Goal: Task Accomplishment & Management: Manage account settings

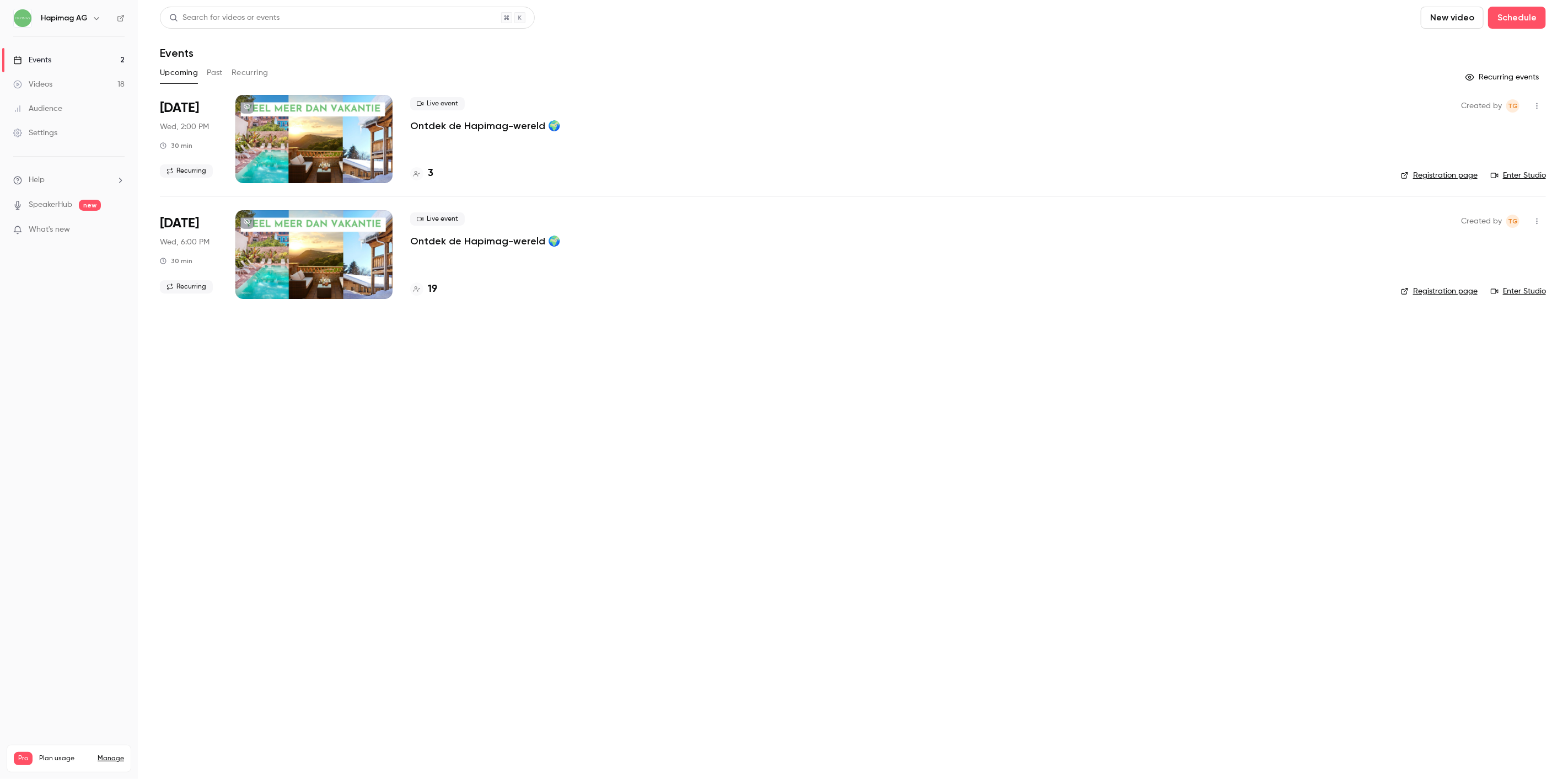
click at [444, 241] on p "Ontdek de Hapimag-wereld 🌍" at bounding box center [485, 241] width 150 height 13
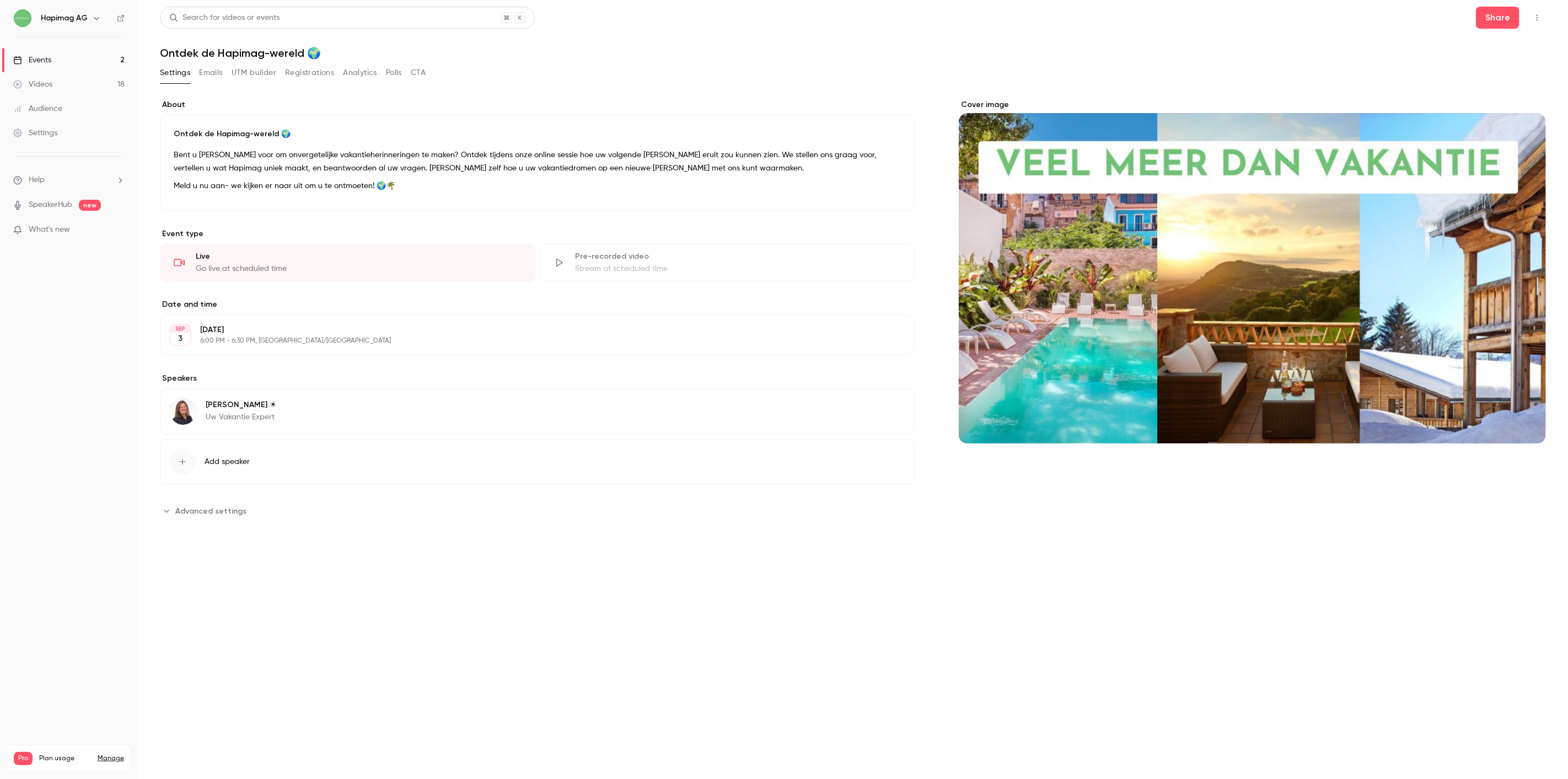
click at [321, 75] on button "Registrations" at bounding box center [310, 72] width 49 height 18
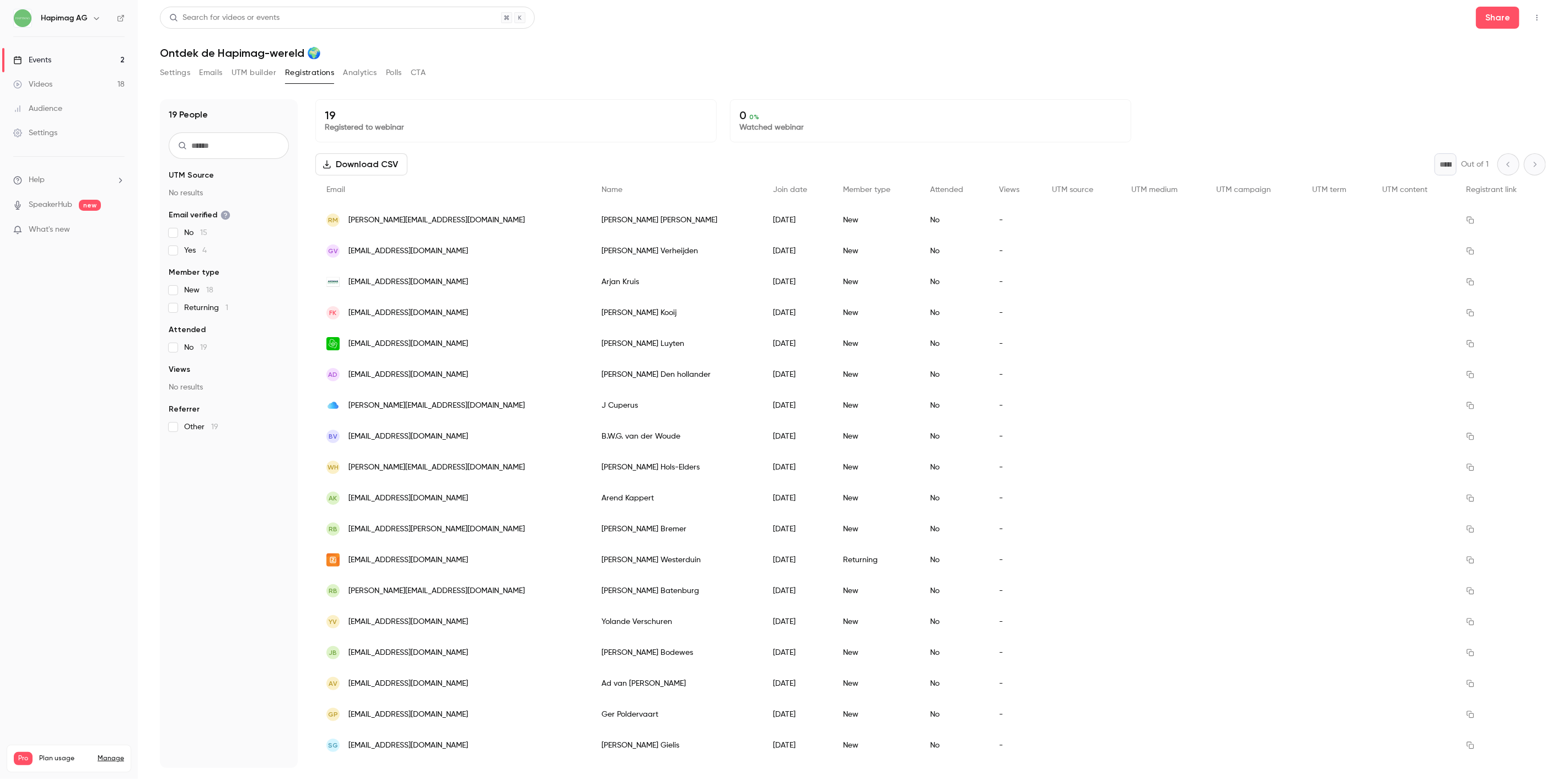
click at [68, 58] on link "Events 2" at bounding box center [69, 59] width 138 height 24
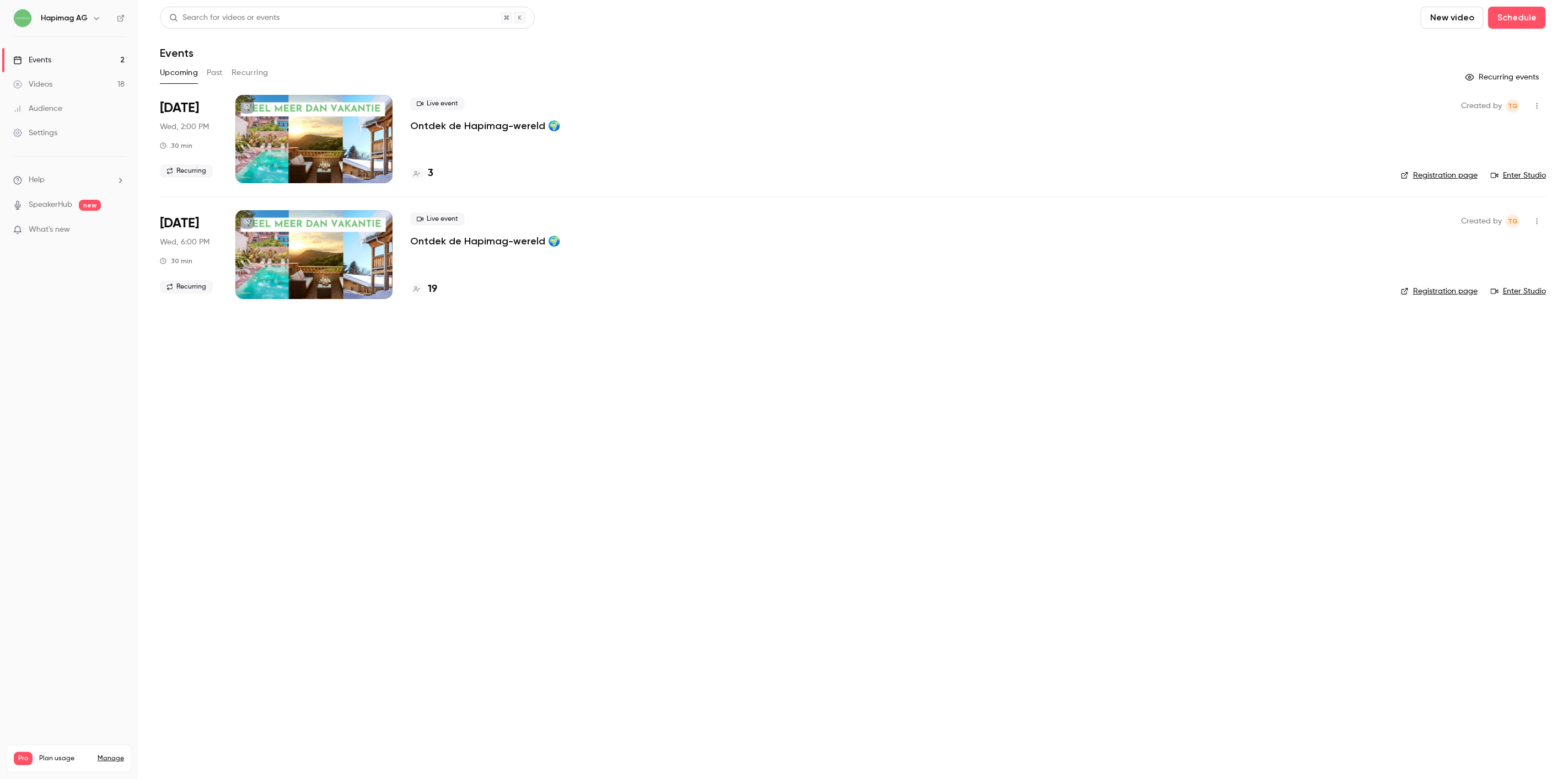
click at [470, 124] on p "Ontdek de Hapimag-wereld 🌍" at bounding box center [485, 125] width 150 height 13
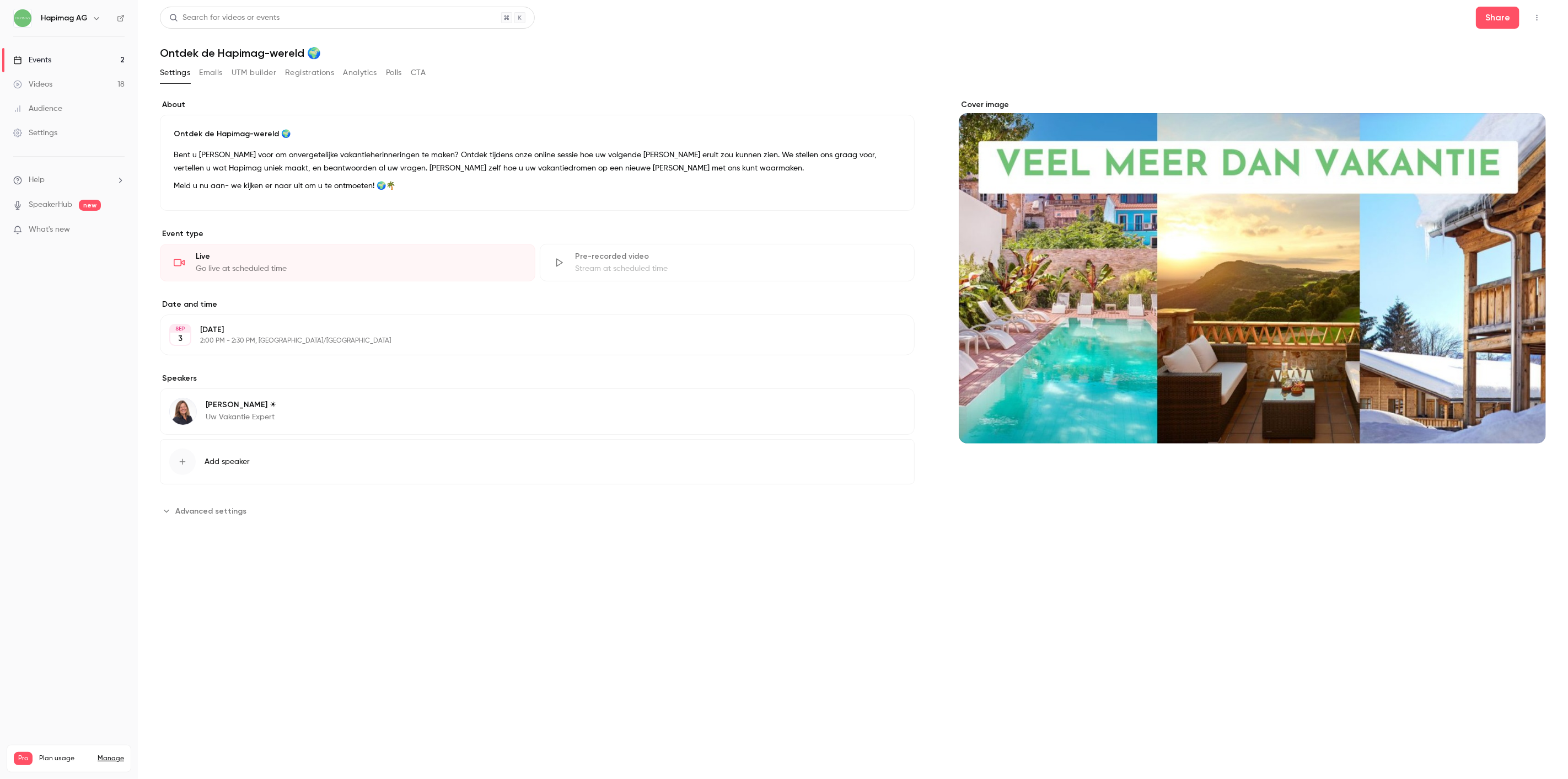
click at [283, 81] on div "Settings Emails UTM builder Registrations Analytics Polls CTA" at bounding box center [292, 72] width 266 height 18
click at [295, 76] on button "Registrations" at bounding box center [310, 72] width 49 height 18
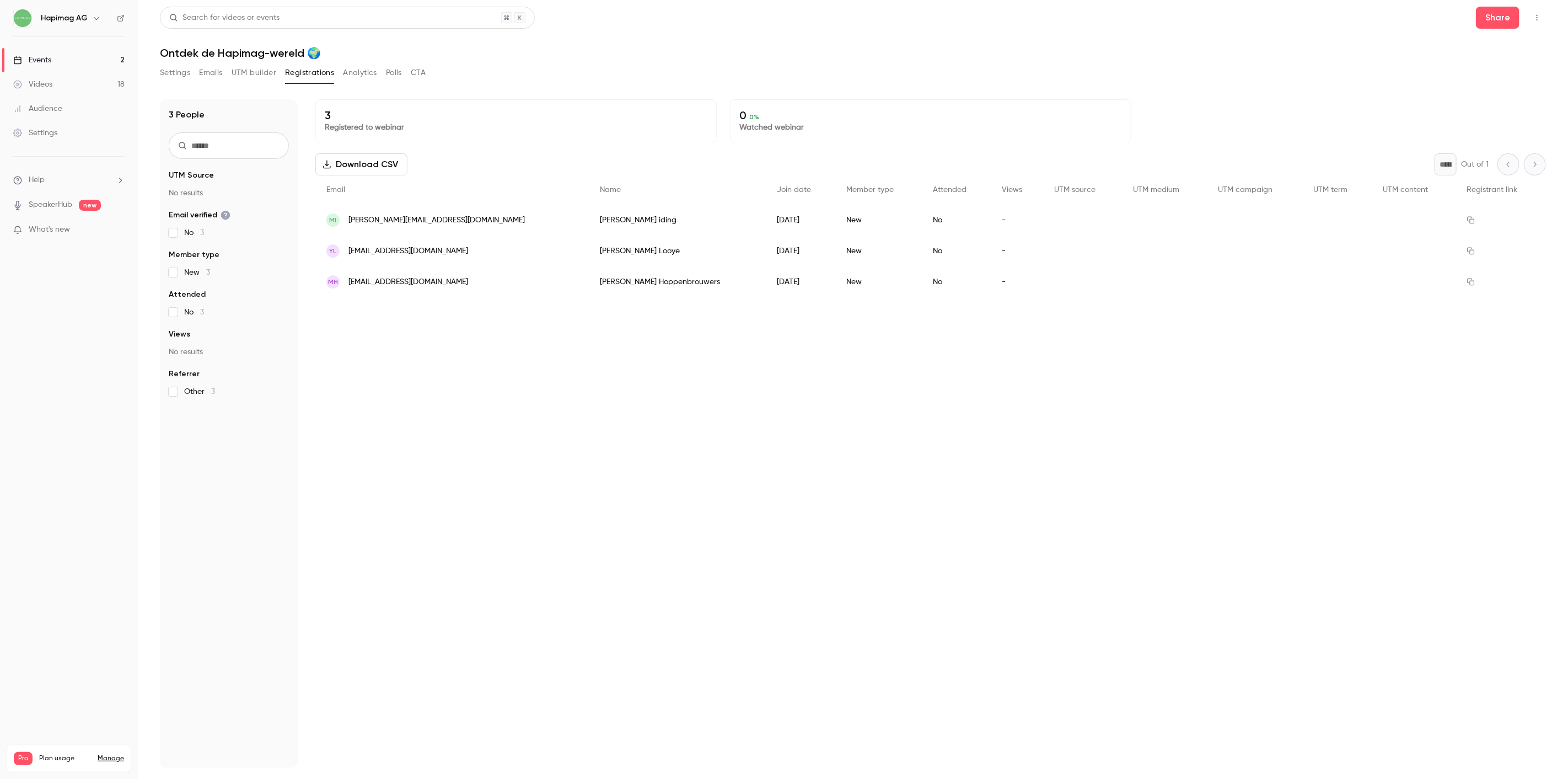
click at [188, 65] on button "Settings" at bounding box center [175, 72] width 30 height 18
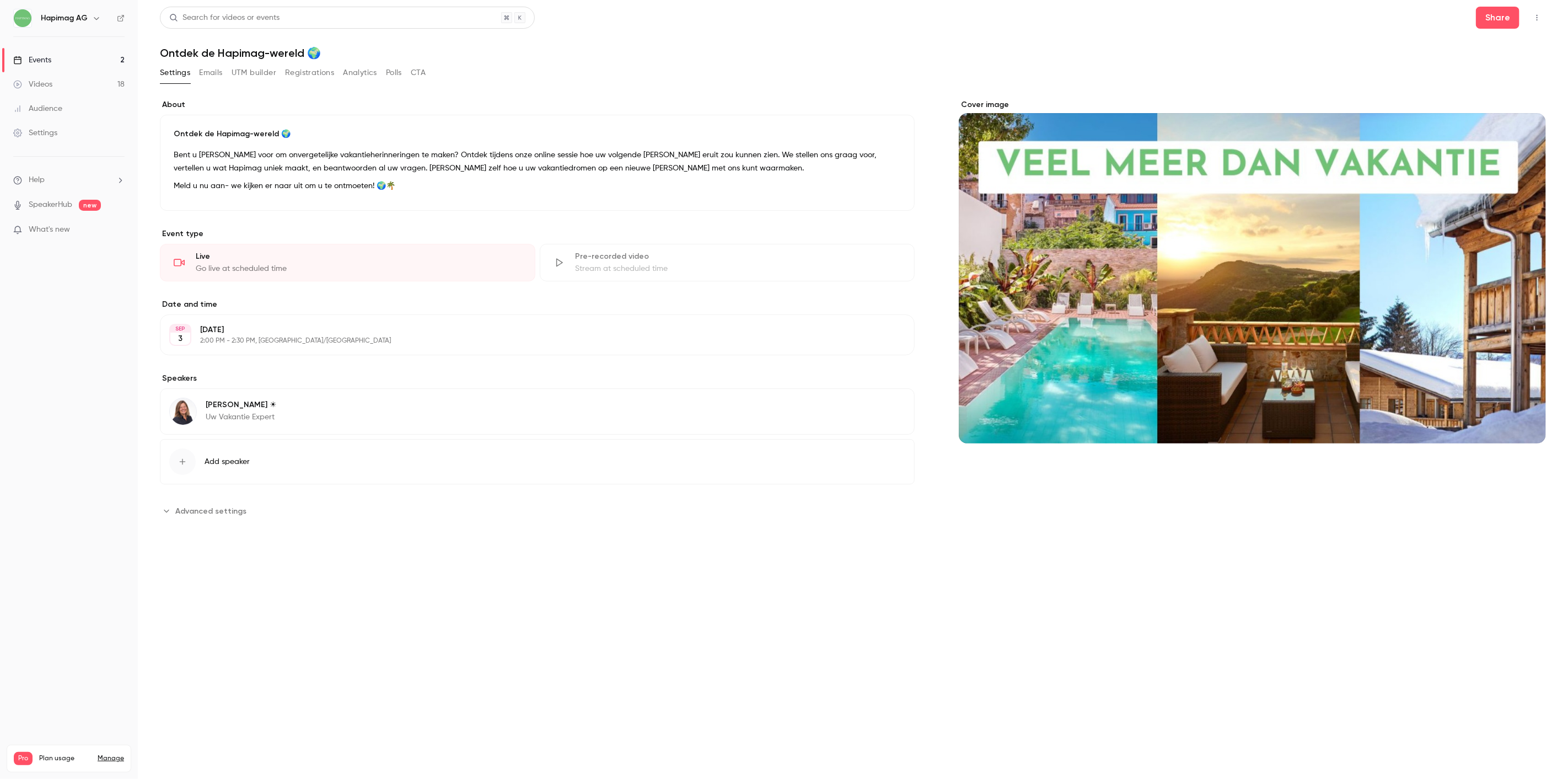
click at [55, 48] on link "Events 2" at bounding box center [69, 59] width 138 height 24
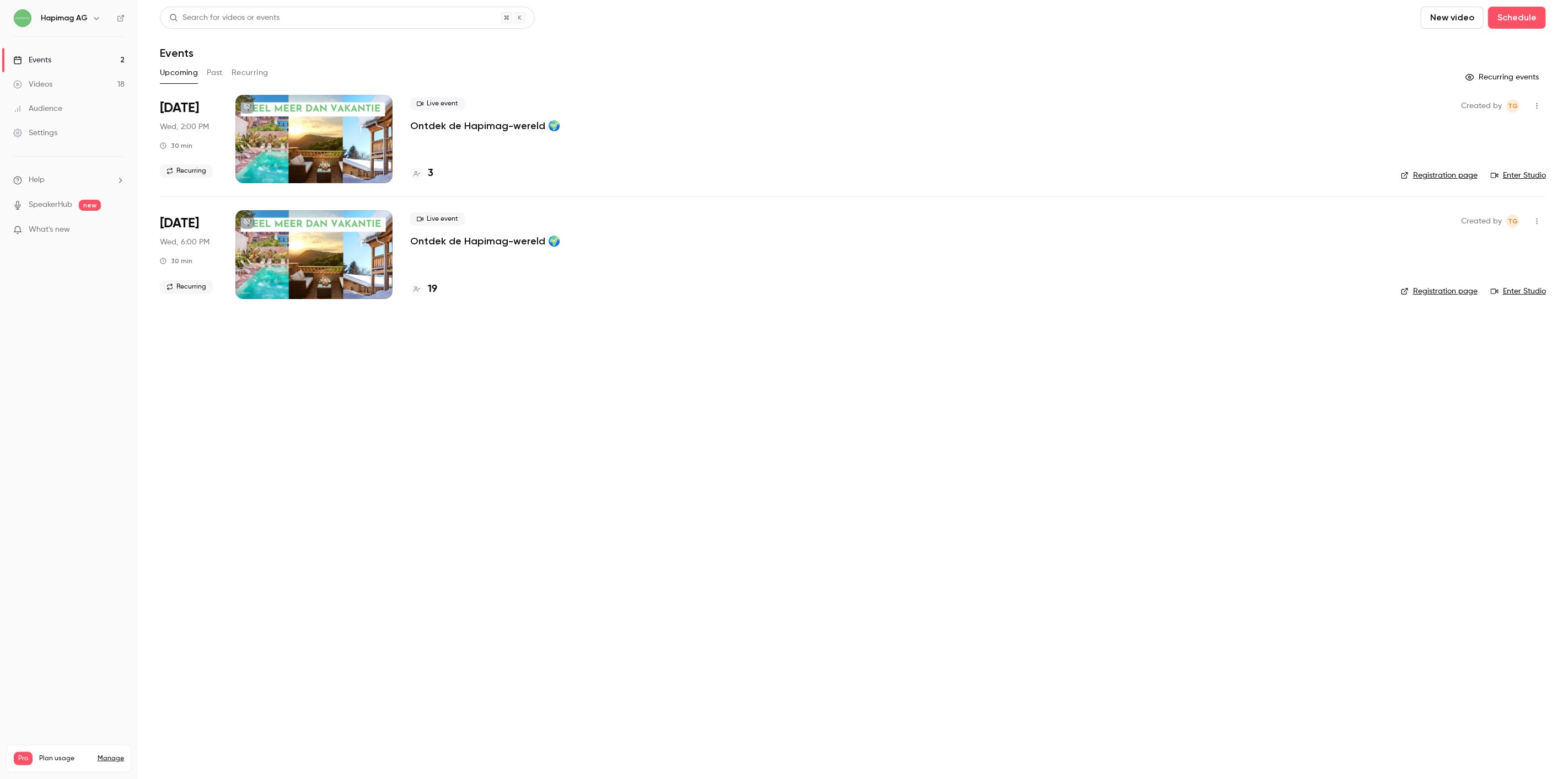
click at [54, 78] on link "Videos 18" at bounding box center [69, 84] width 138 height 24
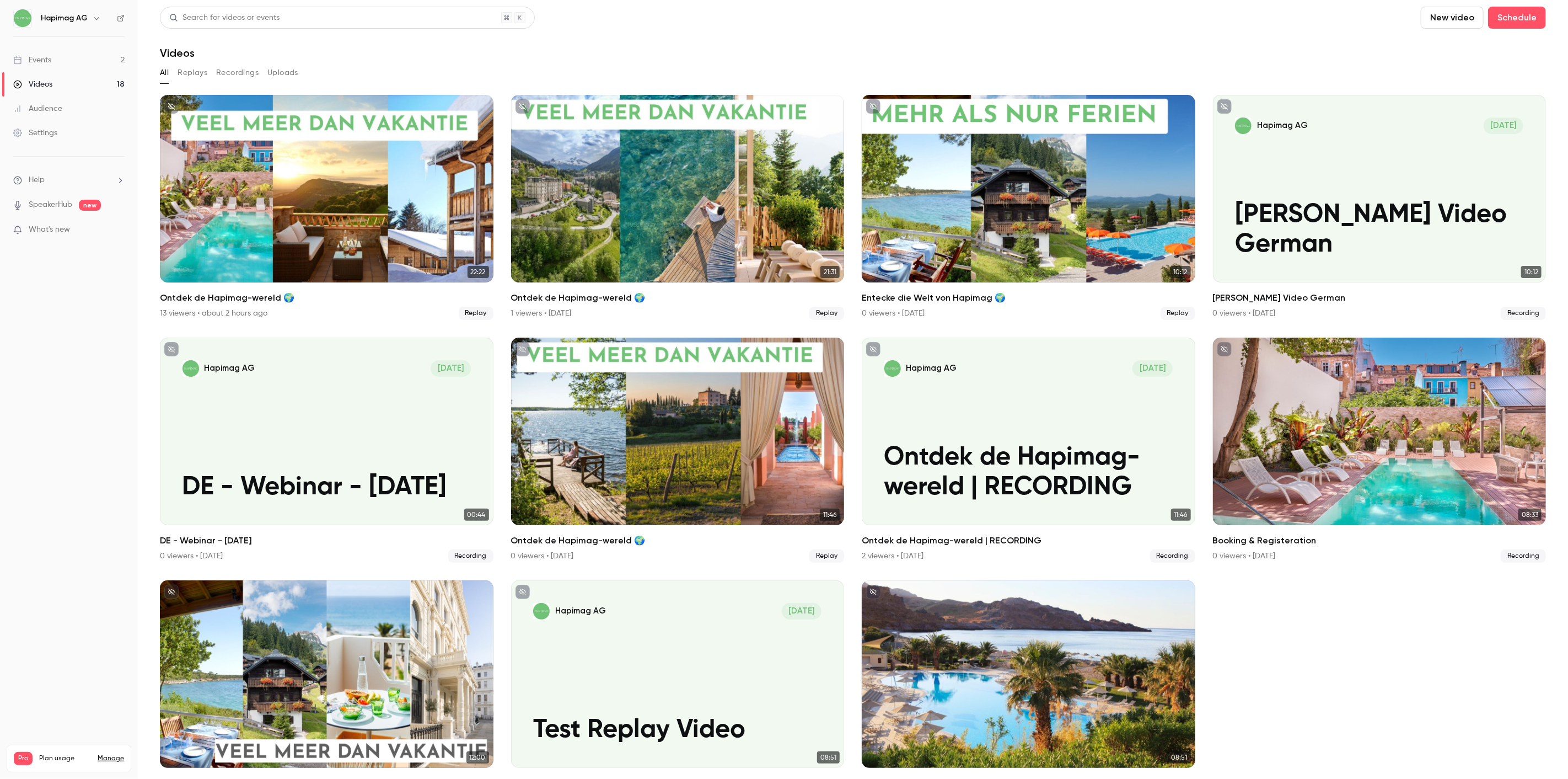
click at [54, 64] on link "Events 2" at bounding box center [69, 59] width 138 height 24
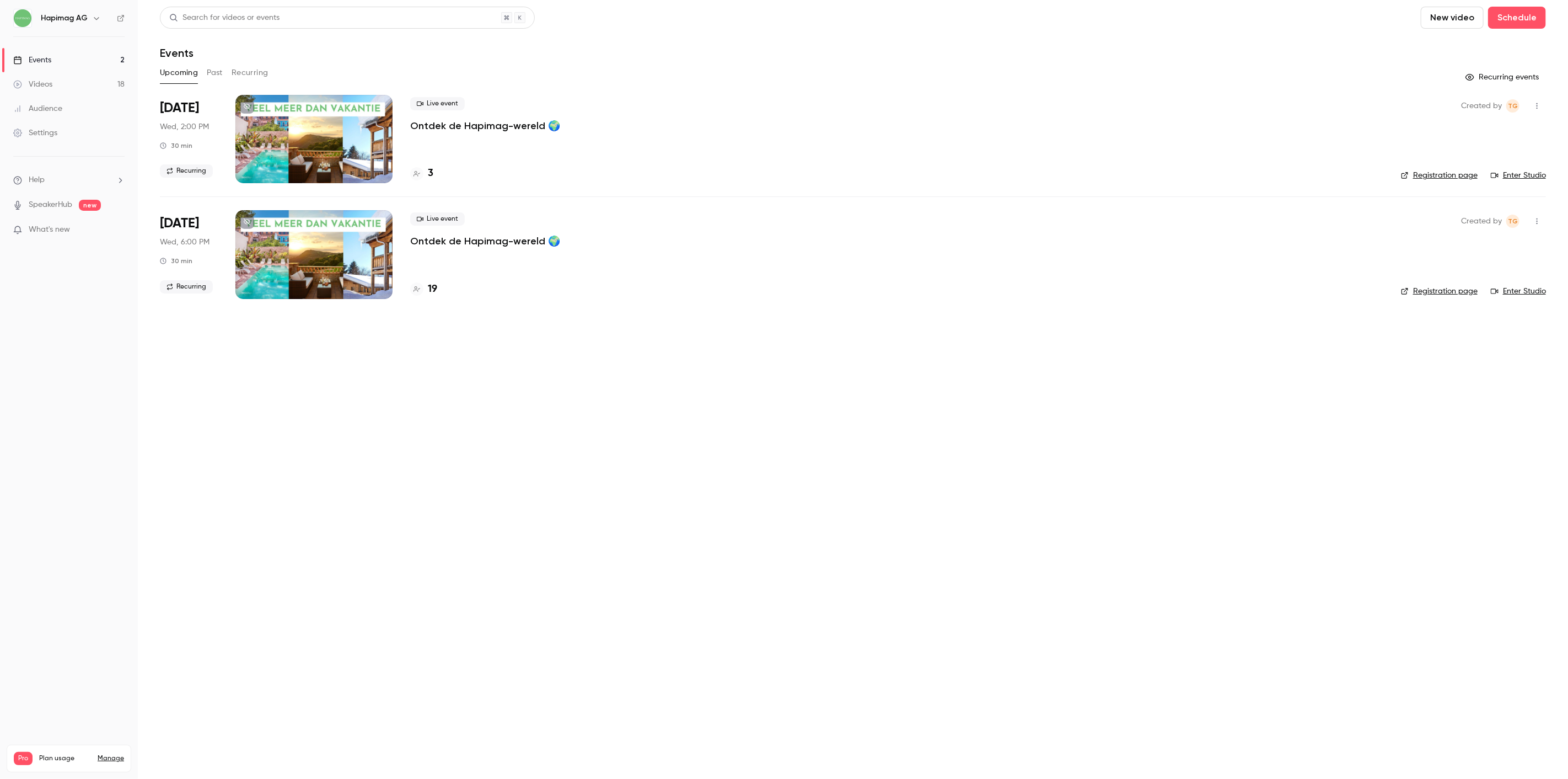
click at [344, 159] on div at bounding box center [314, 139] width 157 height 89
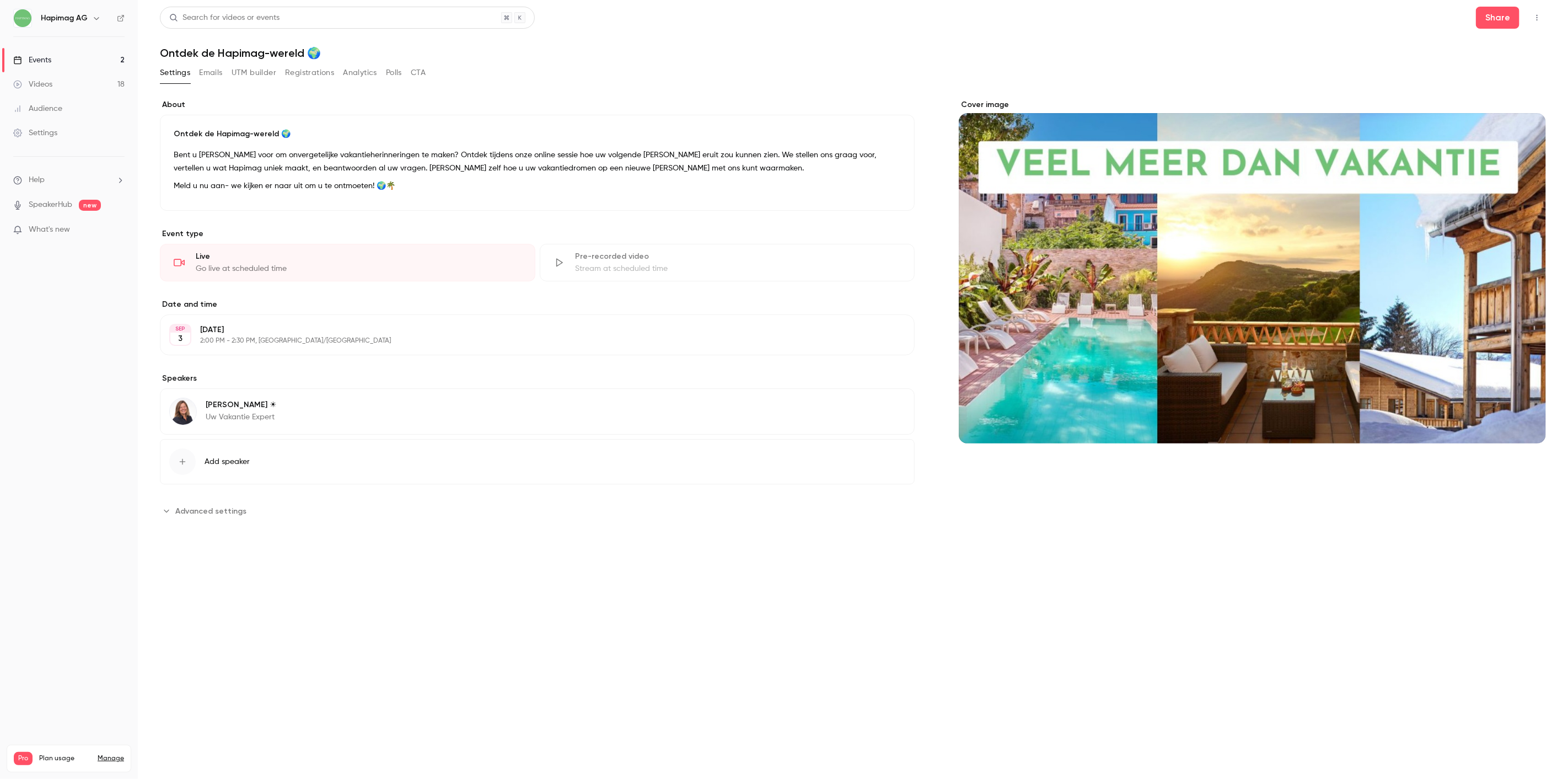
click at [45, 59] on div "Events" at bounding box center [32, 60] width 38 height 11
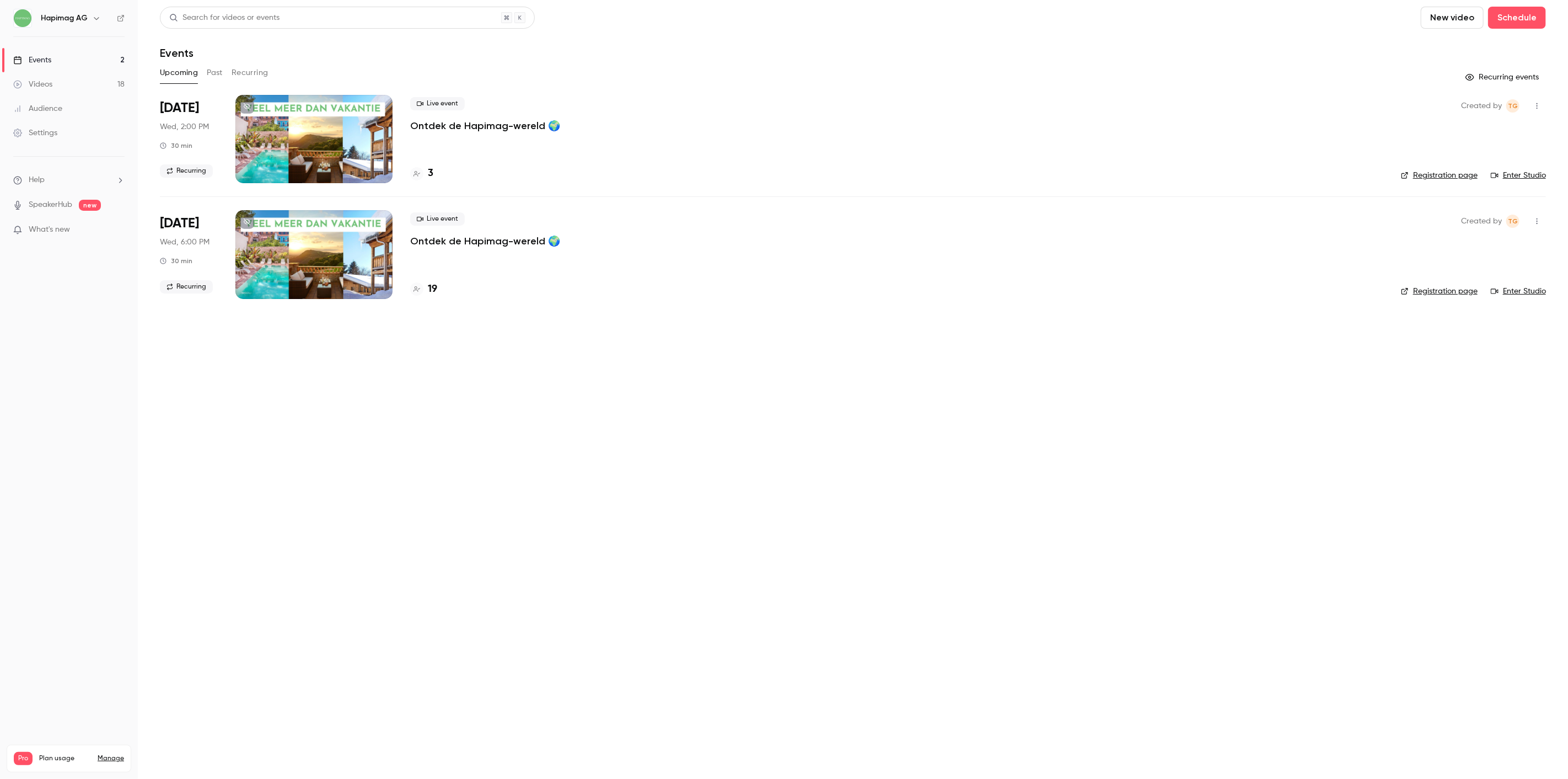
click at [1538, 168] on div "Created by TG Registration page Enter Studio" at bounding box center [1473, 139] width 145 height 89
click at [1536, 177] on link "Enter Studio" at bounding box center [1518, 175] width 55 height 11
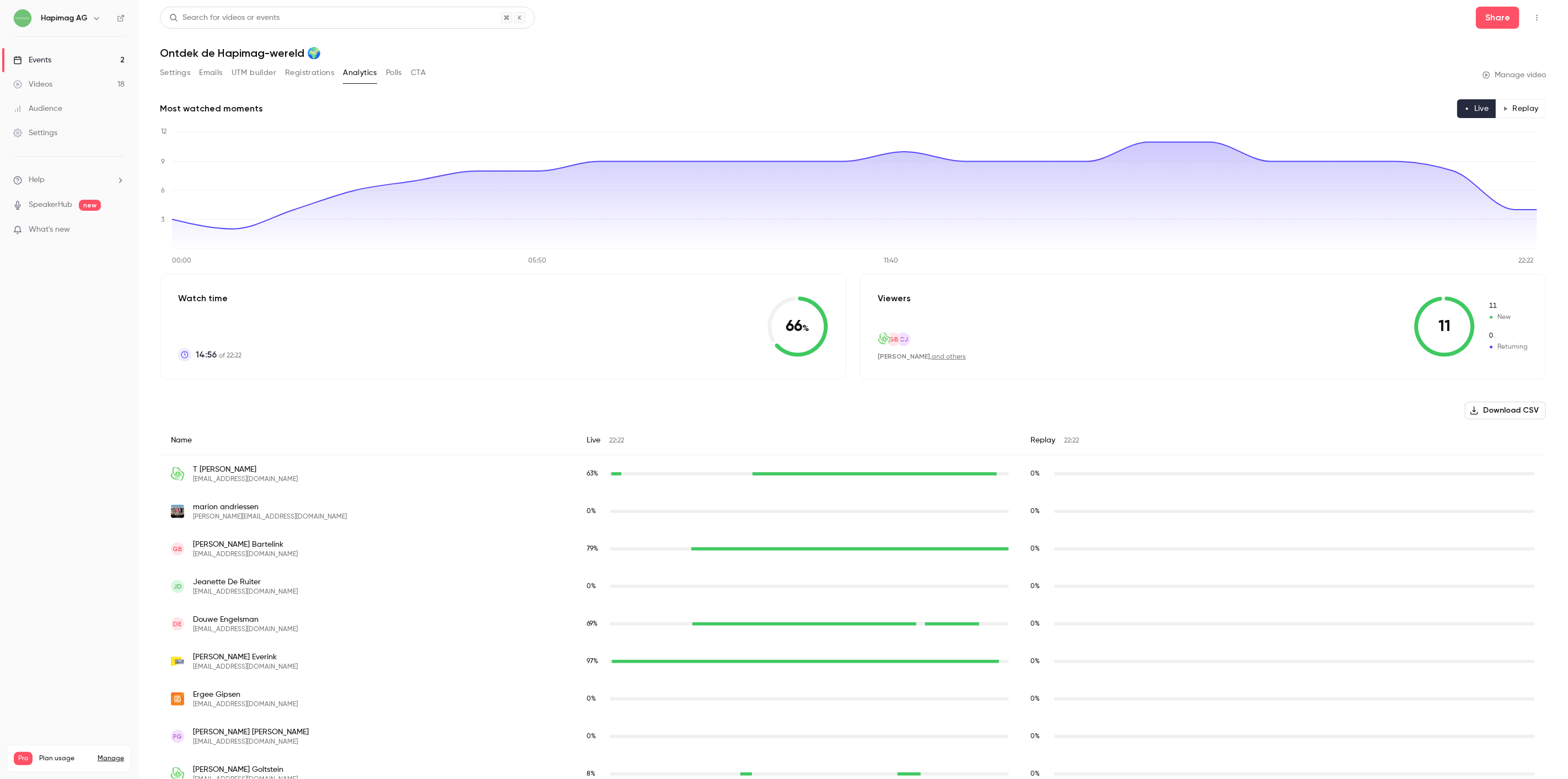
click at [75, 67] on link "Events 2" at bounding box center [69, 59] width 138 height 24
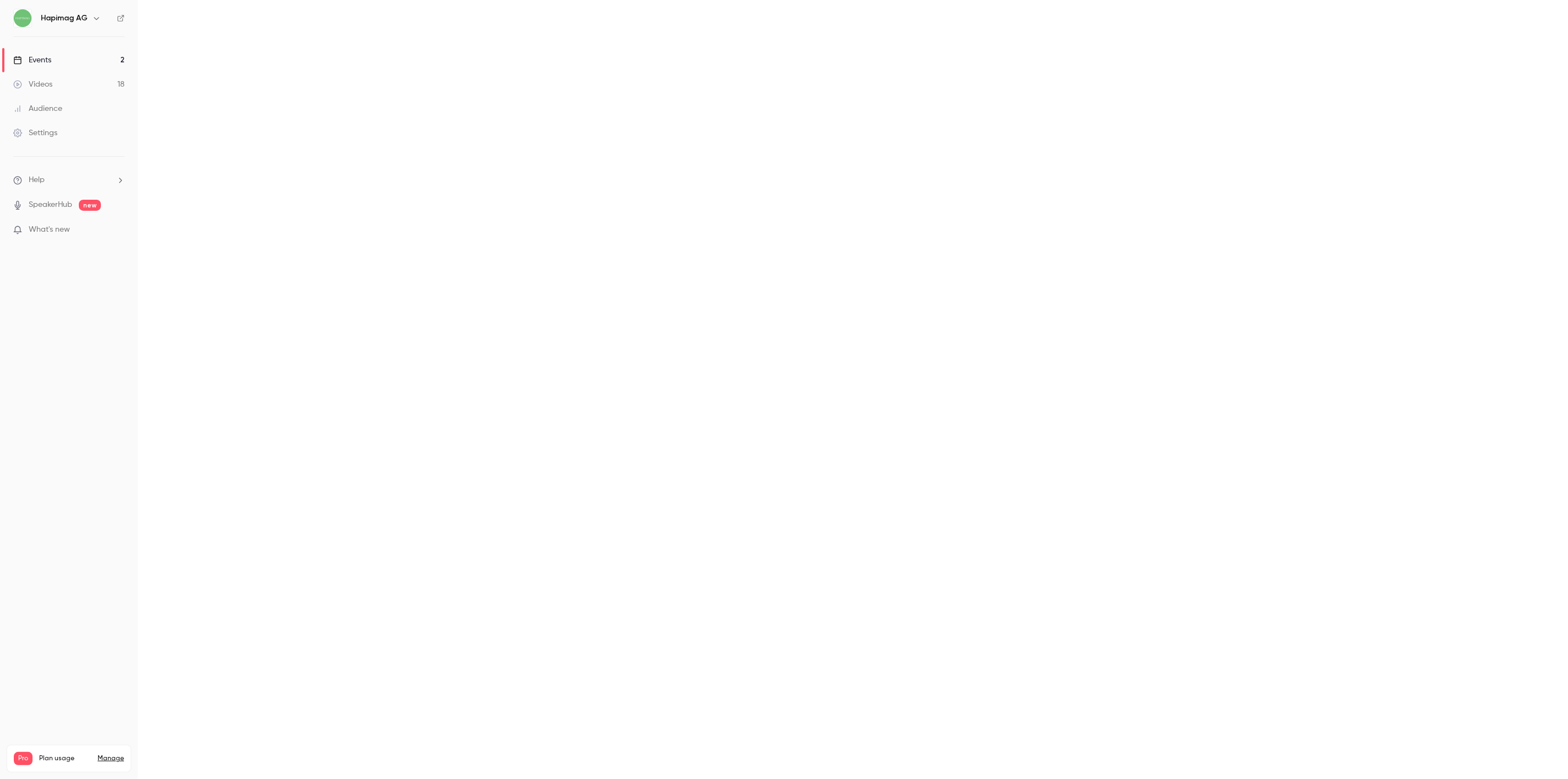
click at [71, 57] on link "Events 2" at bounding box center [69, 59] width 138 height 24
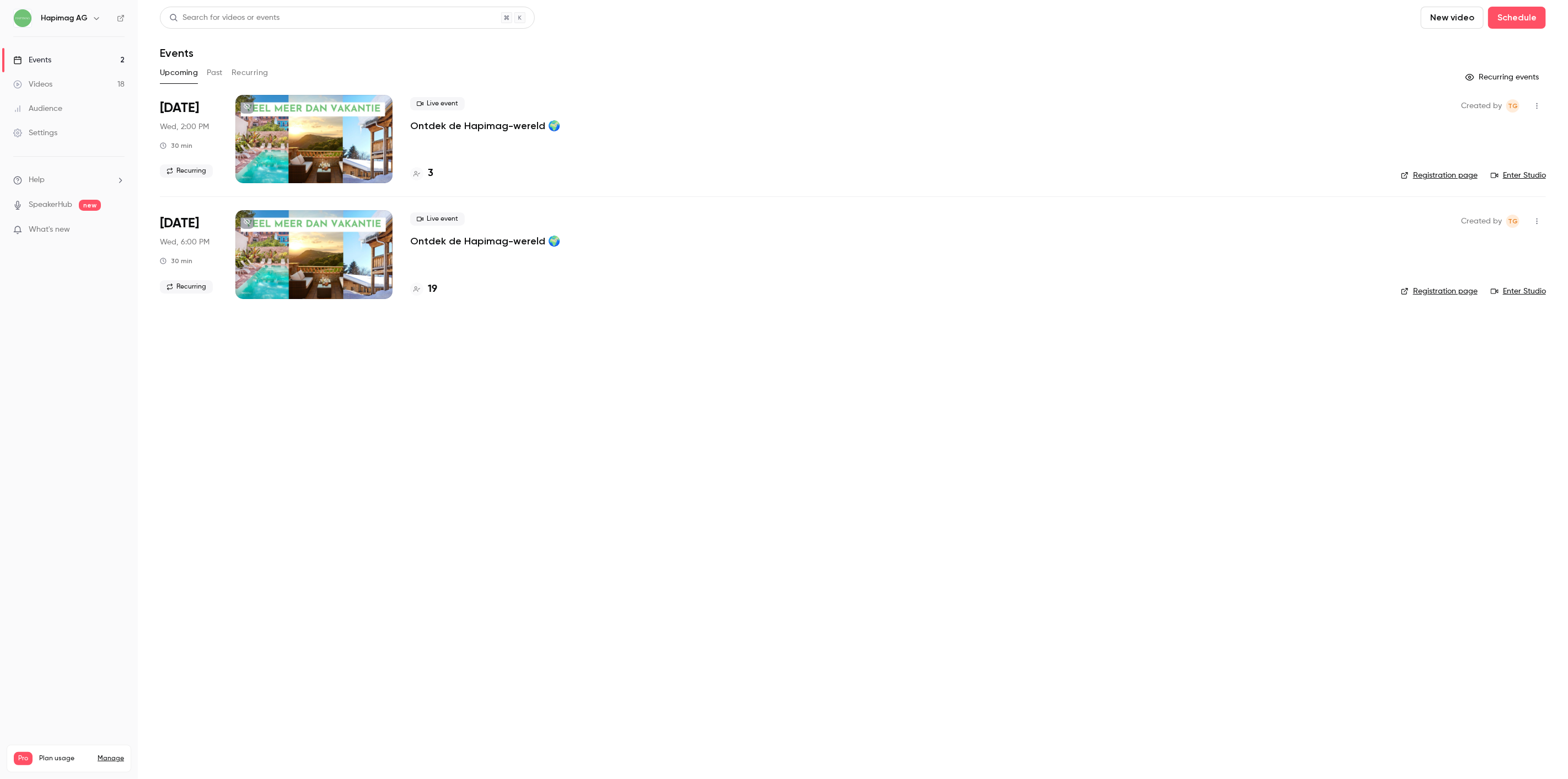
click at [68, 53] on link "Events 2" at bounding box center [69, 59] width 138 height 24
click at [489, 233] on div "Live event Ontdek de Hapimag-wereld 🌍" at bounding box center [897, 230] width 973 height 35
drag, startPoint x: 498, startPoint y: 230, endPoint x: 508, endPoint y: 260, distance: 31.6
click at [500, 240] on div "Live event Ontdek de Hapimag-wereld 🌍" at bounding box center [897, 230] width 973 height 35
click at [511, 239] on p "Ontdek de Hapimag-wereld 🌍" at bounding box center [485, 241] width 150 height 13
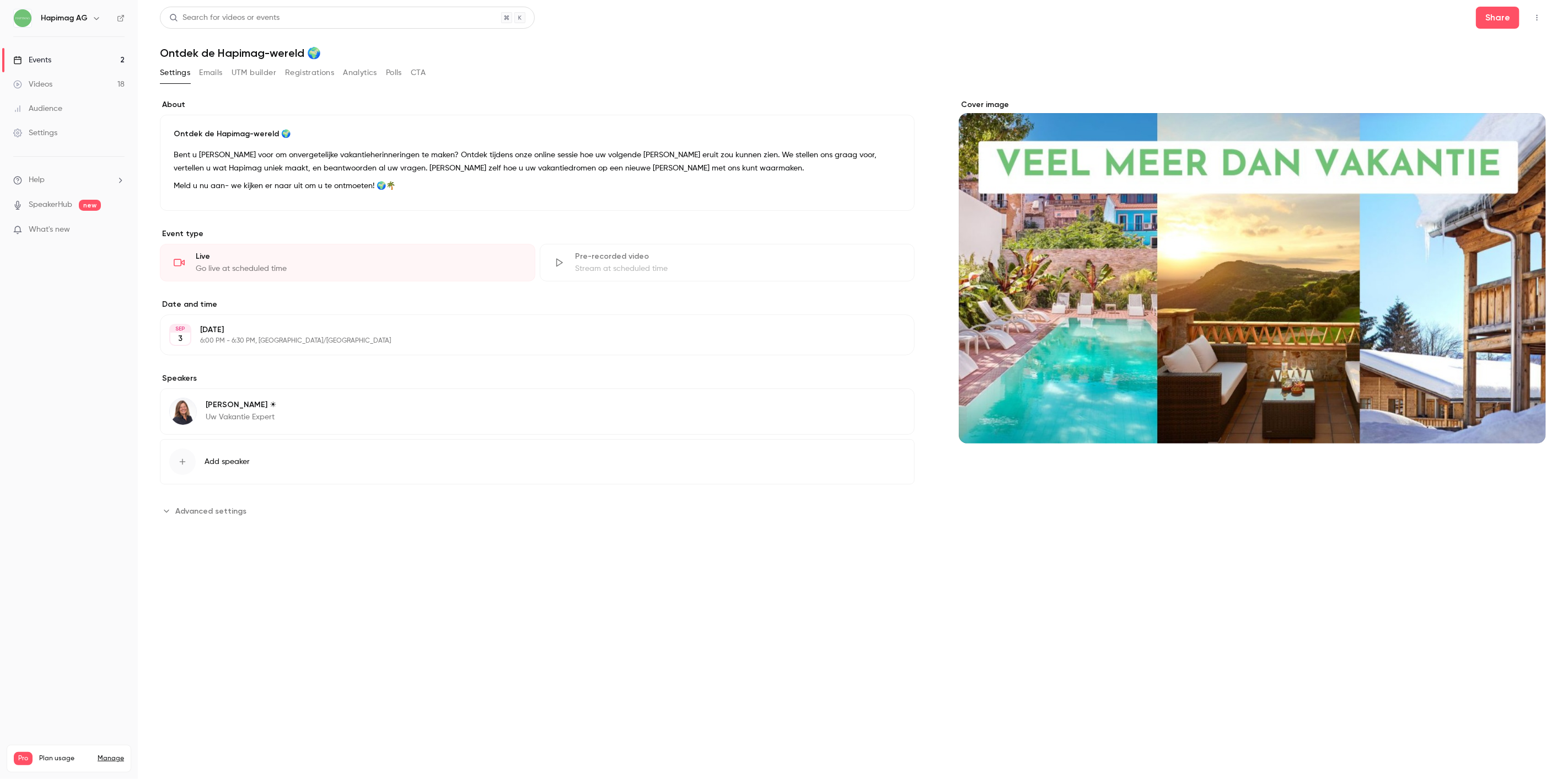
click at [238, 92] on div "**********" at bounding box center [852, 316] width 1386 height 460
click at [306, 80] on button "Registrations" at bounding box center [310, 72] width 49 height 18
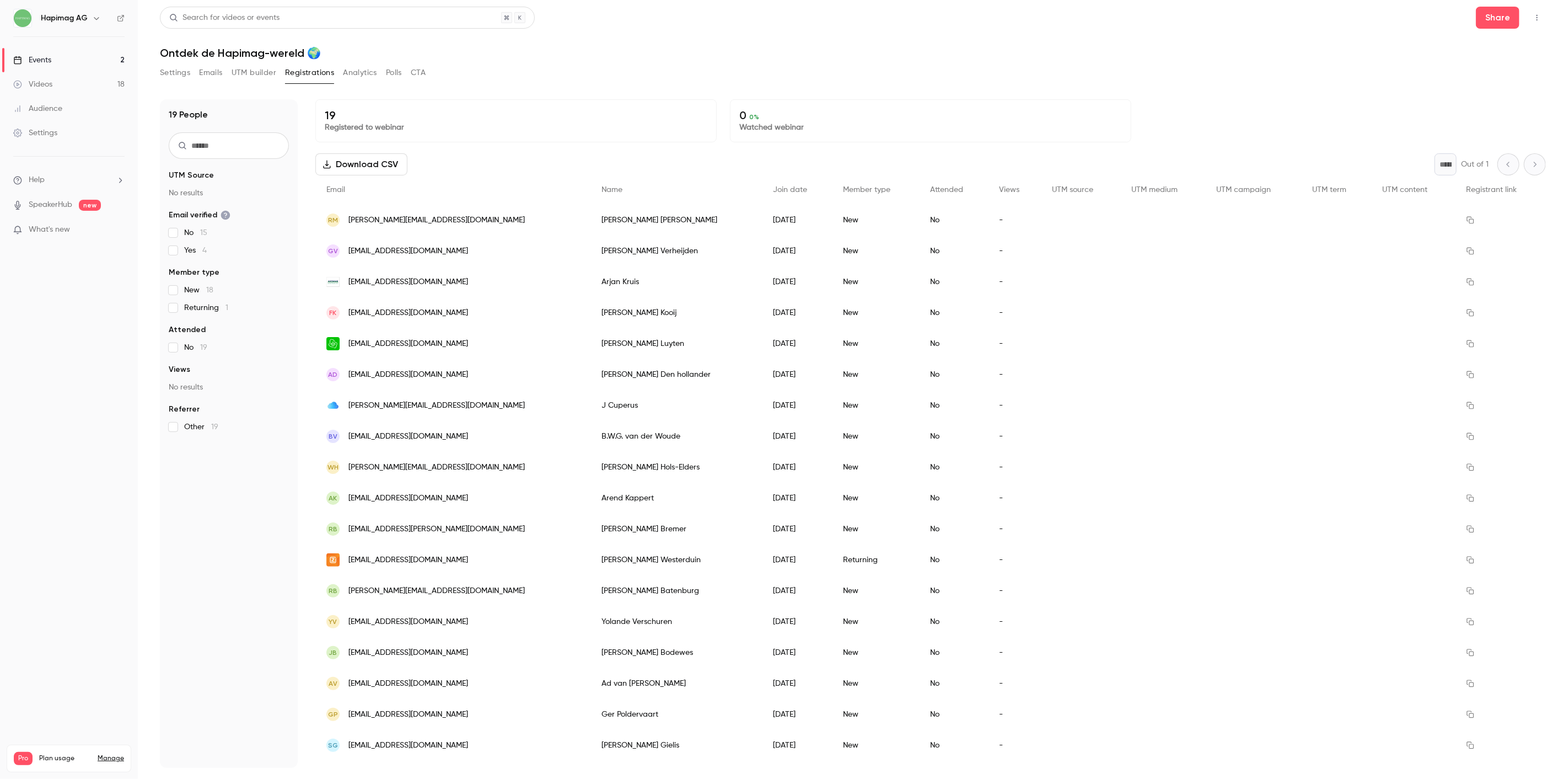
click at [84, 77] on link "Videos 18" at bounding box center [69, 84] width 138 height 24
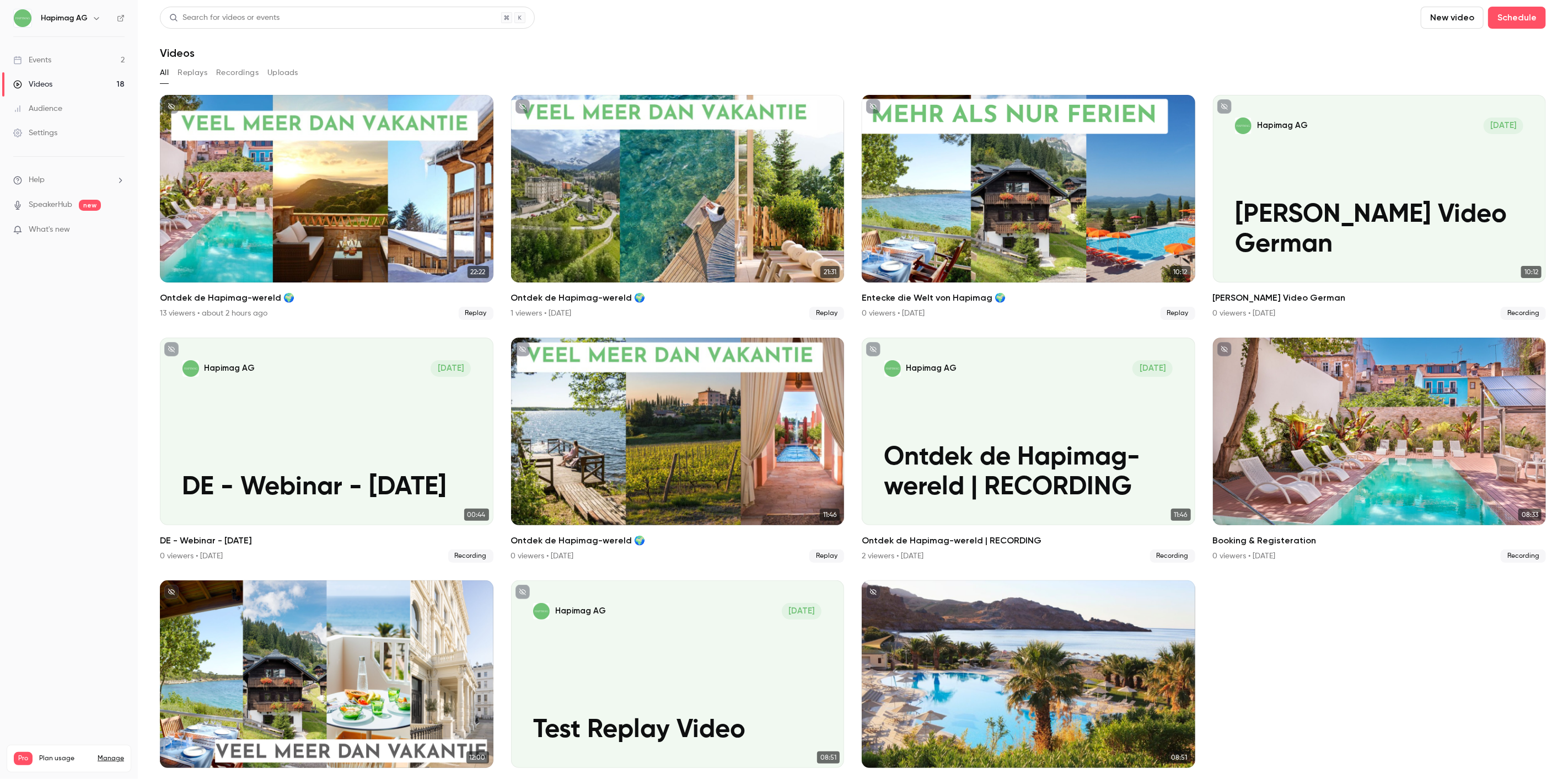
click at [76, 59] on link "Events 2" at bounding box center [69, 59] width 138 height 24
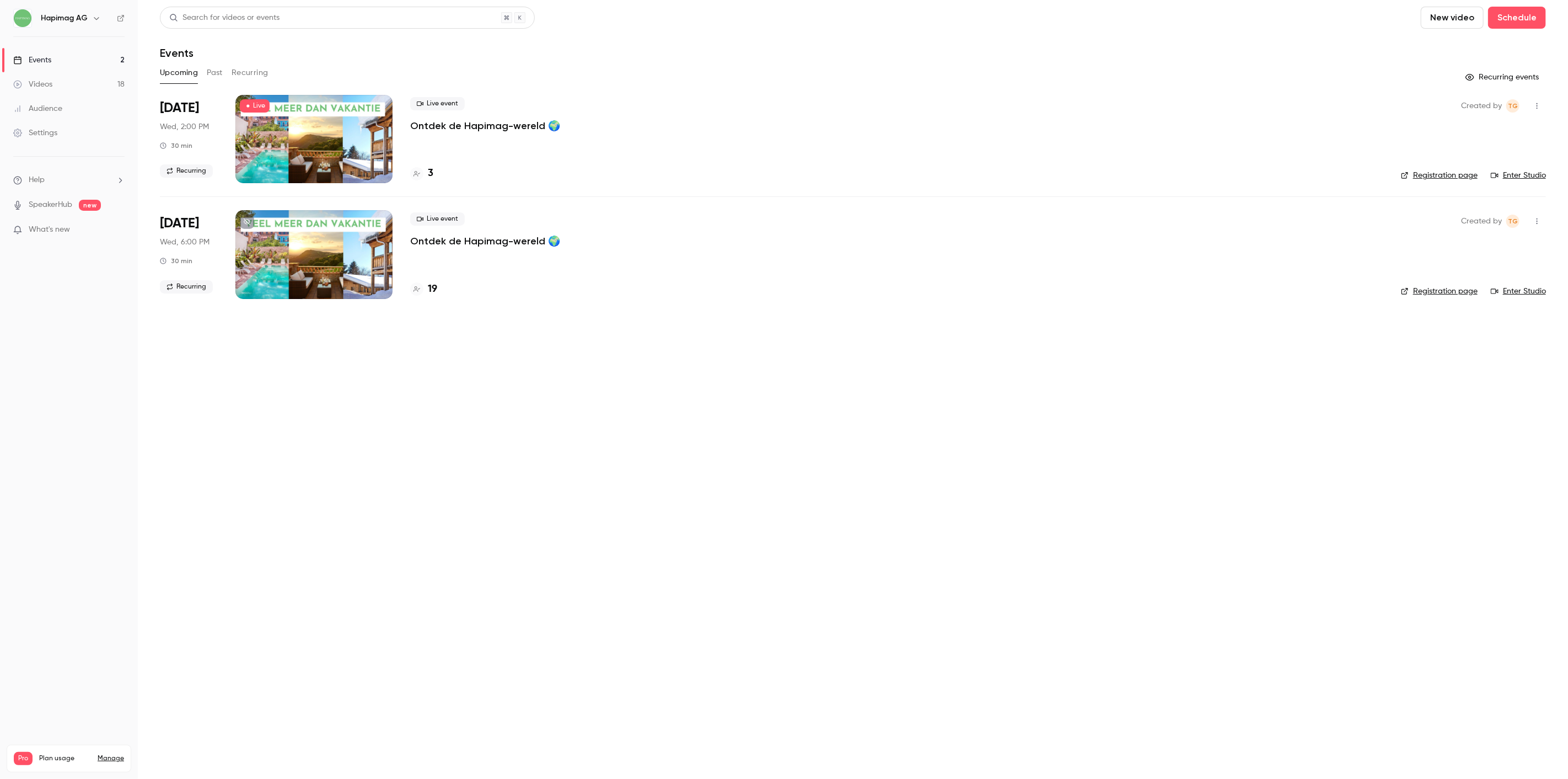
click at [255, 112] on span "Live" at bounding box center [254, 105] width 30 height 13
click at [258, 106] on span "Live" at bounding box center [254, 105] width 30 height 13
click at [456, 116] on div "Live event Ontdek de Hapimag-wereld 🌍" at bounding box center [897, 115] width 973 height 35
click at [459, 120] on p "Ontdek de Hapimag-wereld 🌍" at bounding box center [485, 125] width 150 height 13
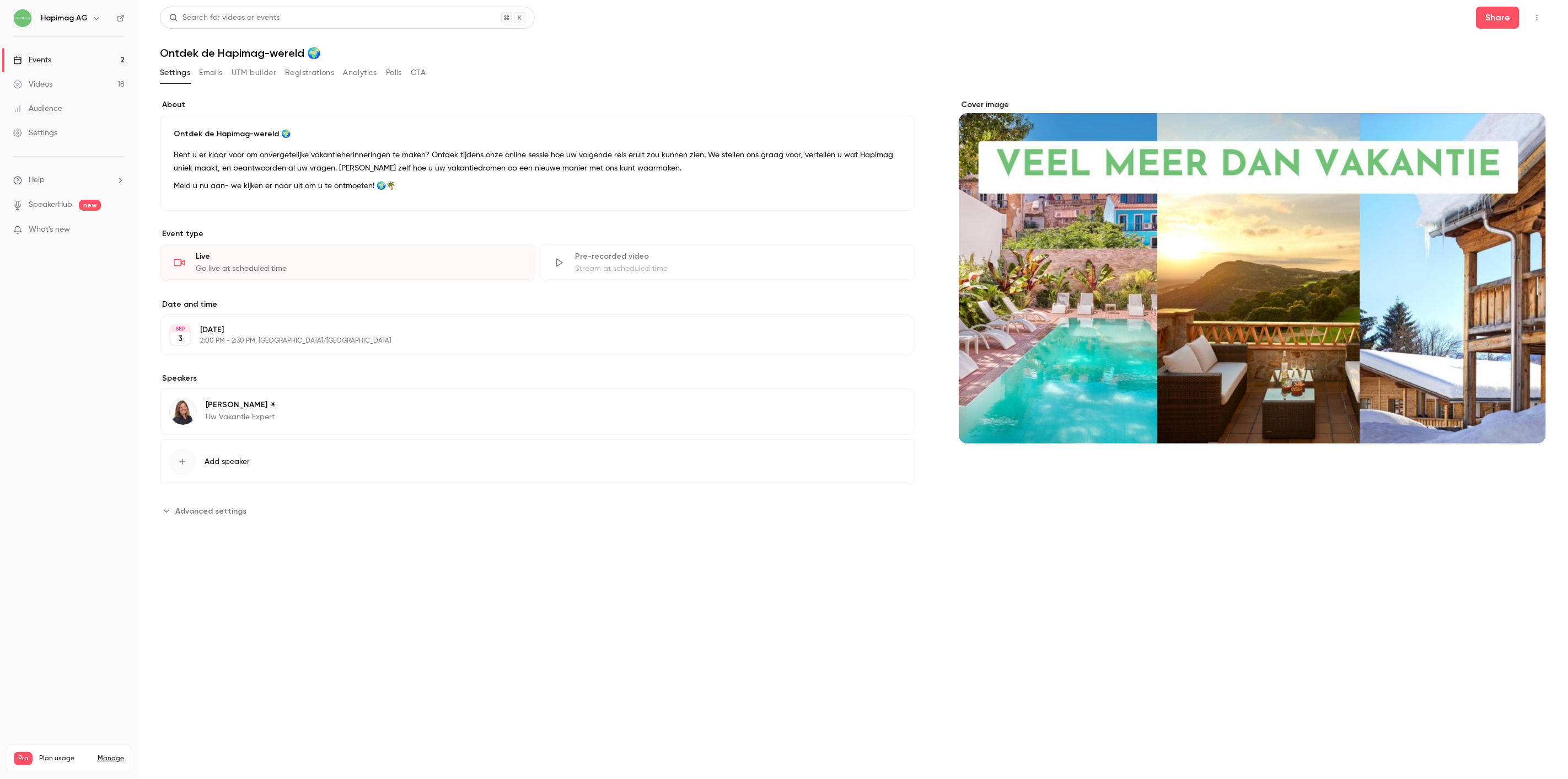
click at [300, 69] on button "Registrations" at bounding box center [310, 72] width 49 height 18
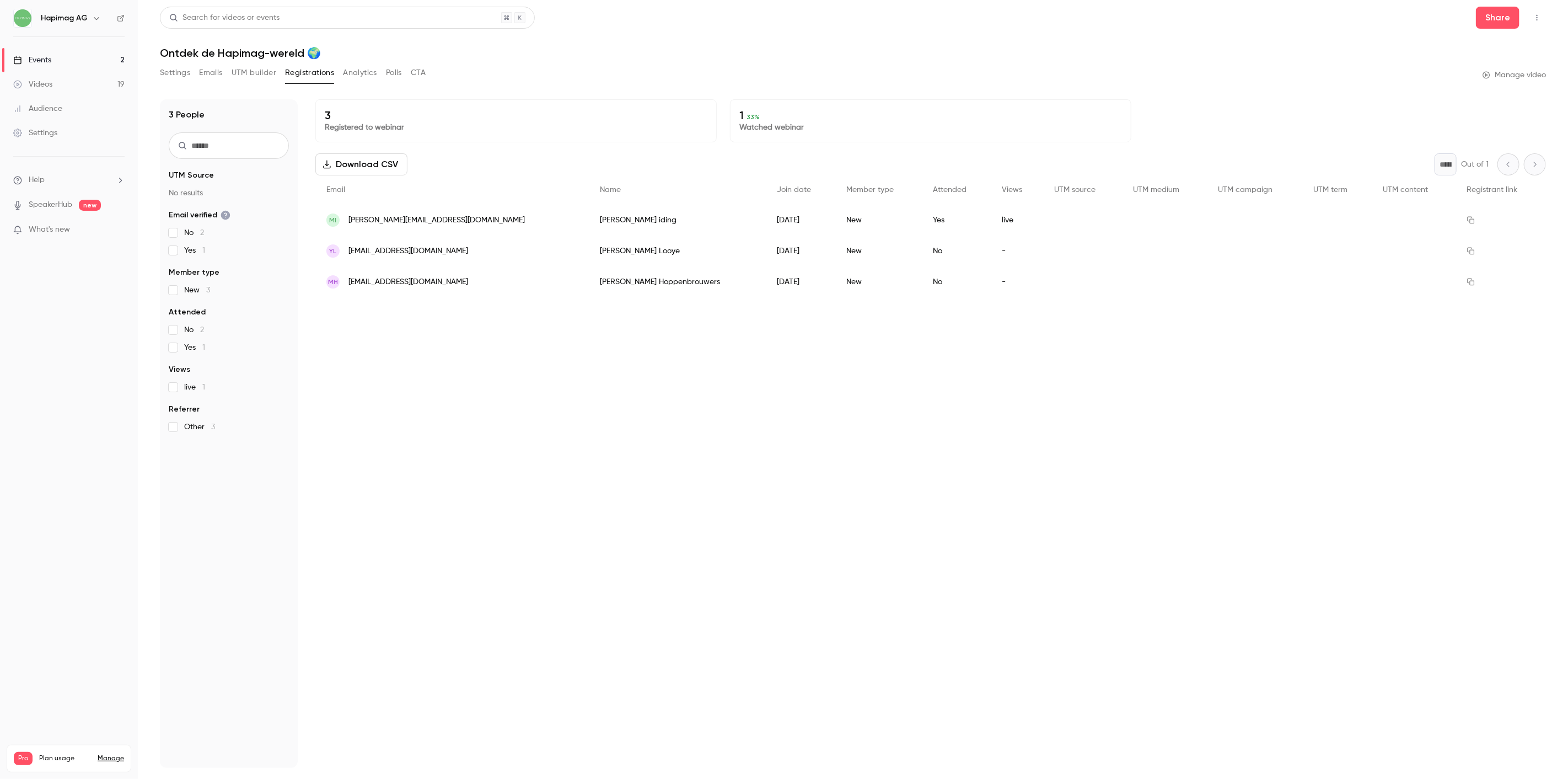
click at [618, 586] on div "3 Registered to webinar 1 33 % Watched webinar Download CSV * Out of 1 Email Na…" at bounding box center [931, 433] width 1231 height 669
click at [23, 54] on div "Events" at bounding box center [32, 60] width 38 height 11
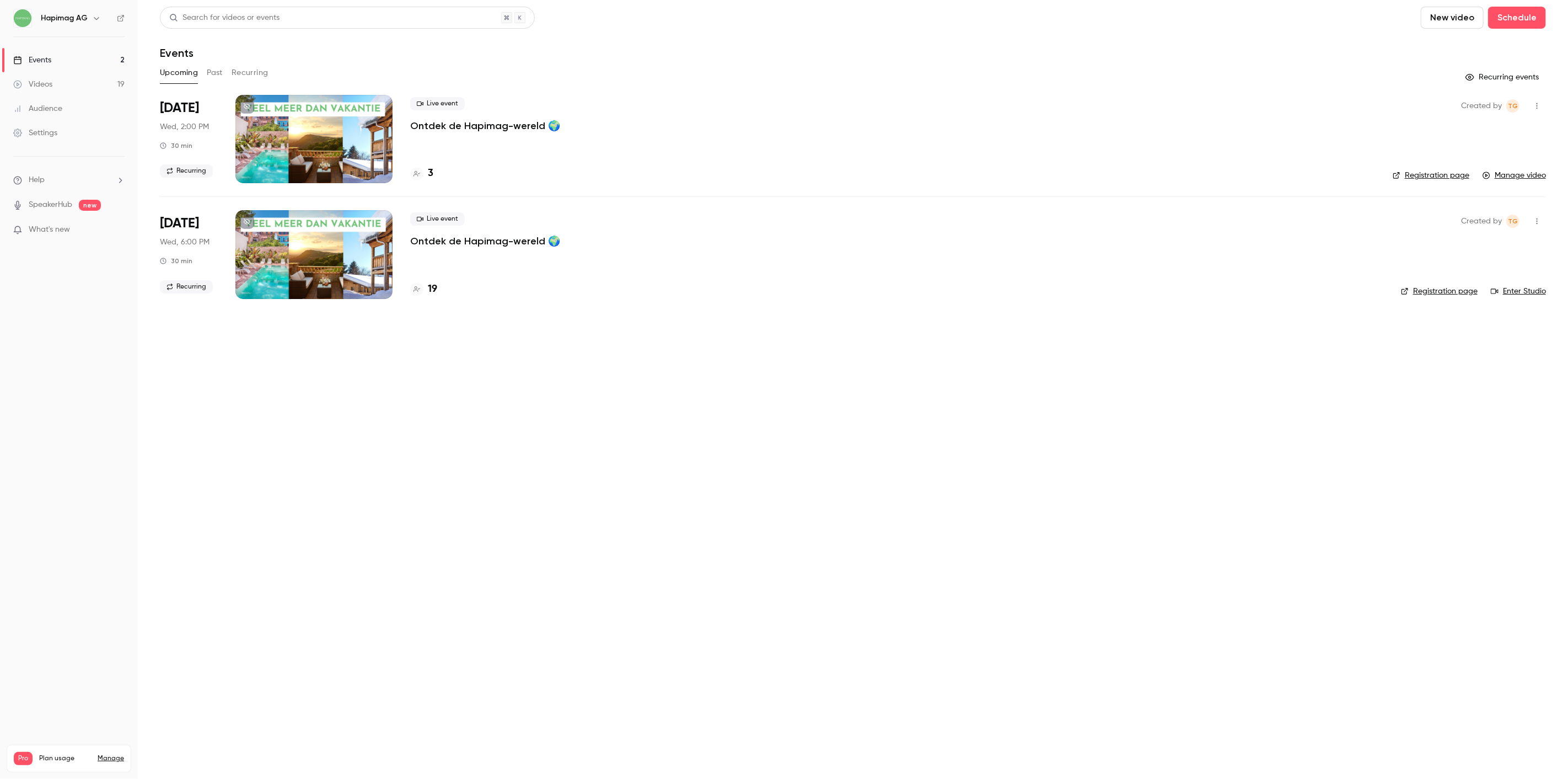
click at [485, 121] on p "Ontdek de Hapimag-wereld 🌍" at bounding box center [485, 125] width 150 height 13
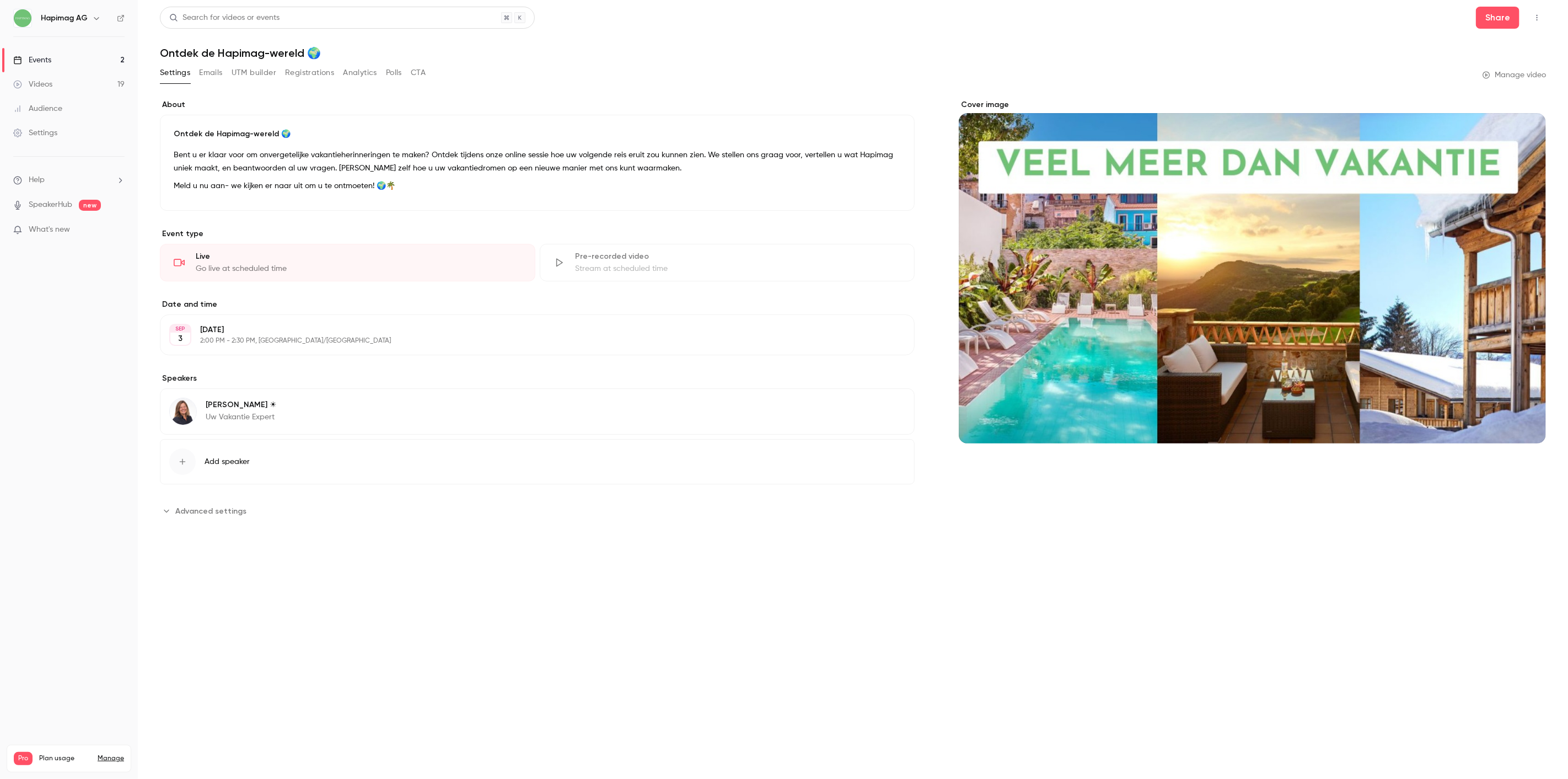
click at [349, 78] on button "Analytics" at bounding box center [360, 72] width 34 height 18
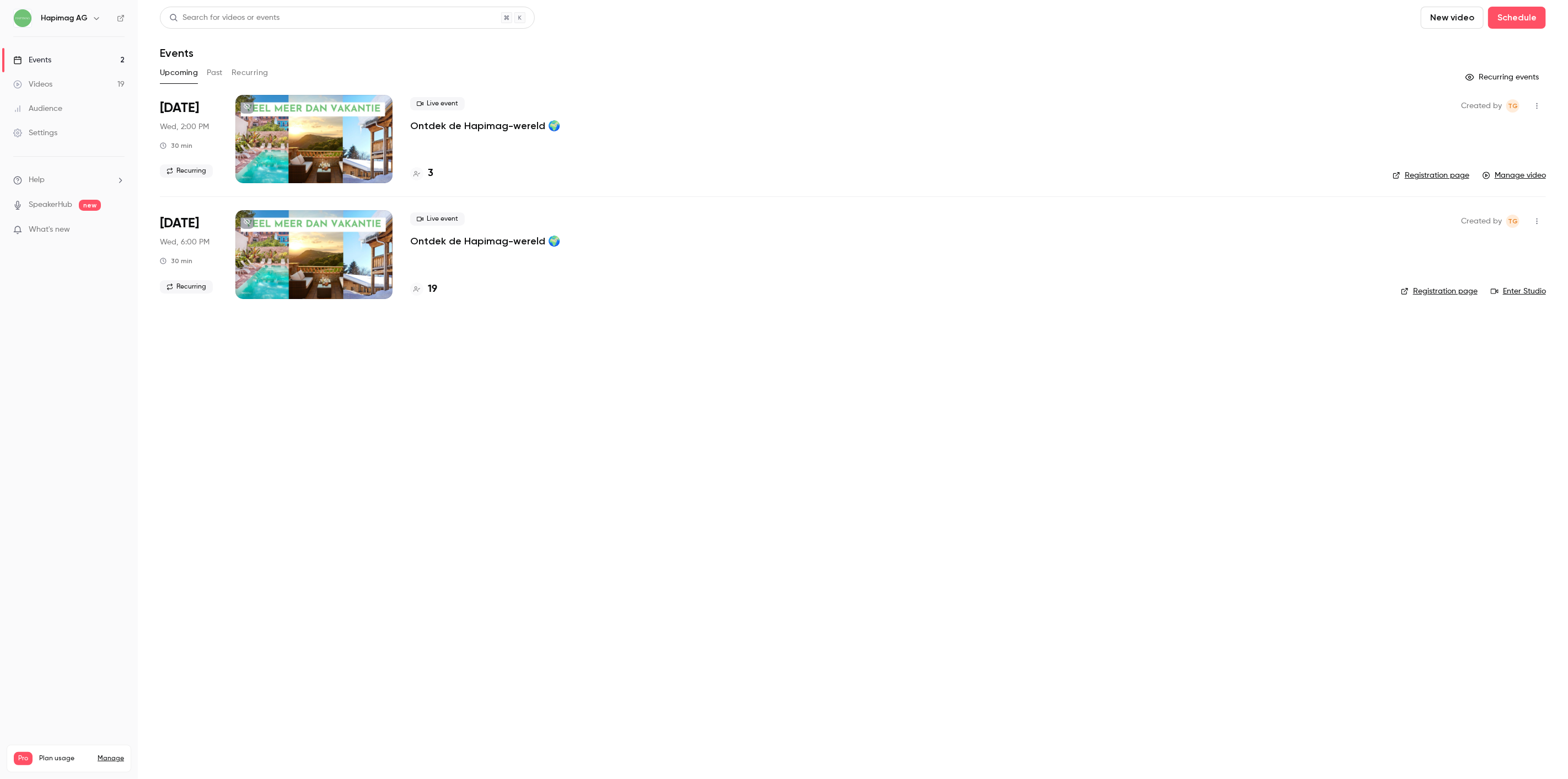
click at [476, 235] on p "Ontdek de Hapimag-wereld 🌍" at bounding box center [485, 241] width 150 height 13
click at [432, 248] on div "Live event Ontdek de Hapimag-wereld 🌍 19" at bounding box center [897, 254] width 973 height 89
click at [431, 230] on div "Live event Ontdek de Hapimag-wereld 🌍" at bounding box center [897, 230] width 973 height 35
click at [431, 242] on p "Ontdek de Hapimag-wereld 🌍" at bounding box center [485, 241] width 150 height 13
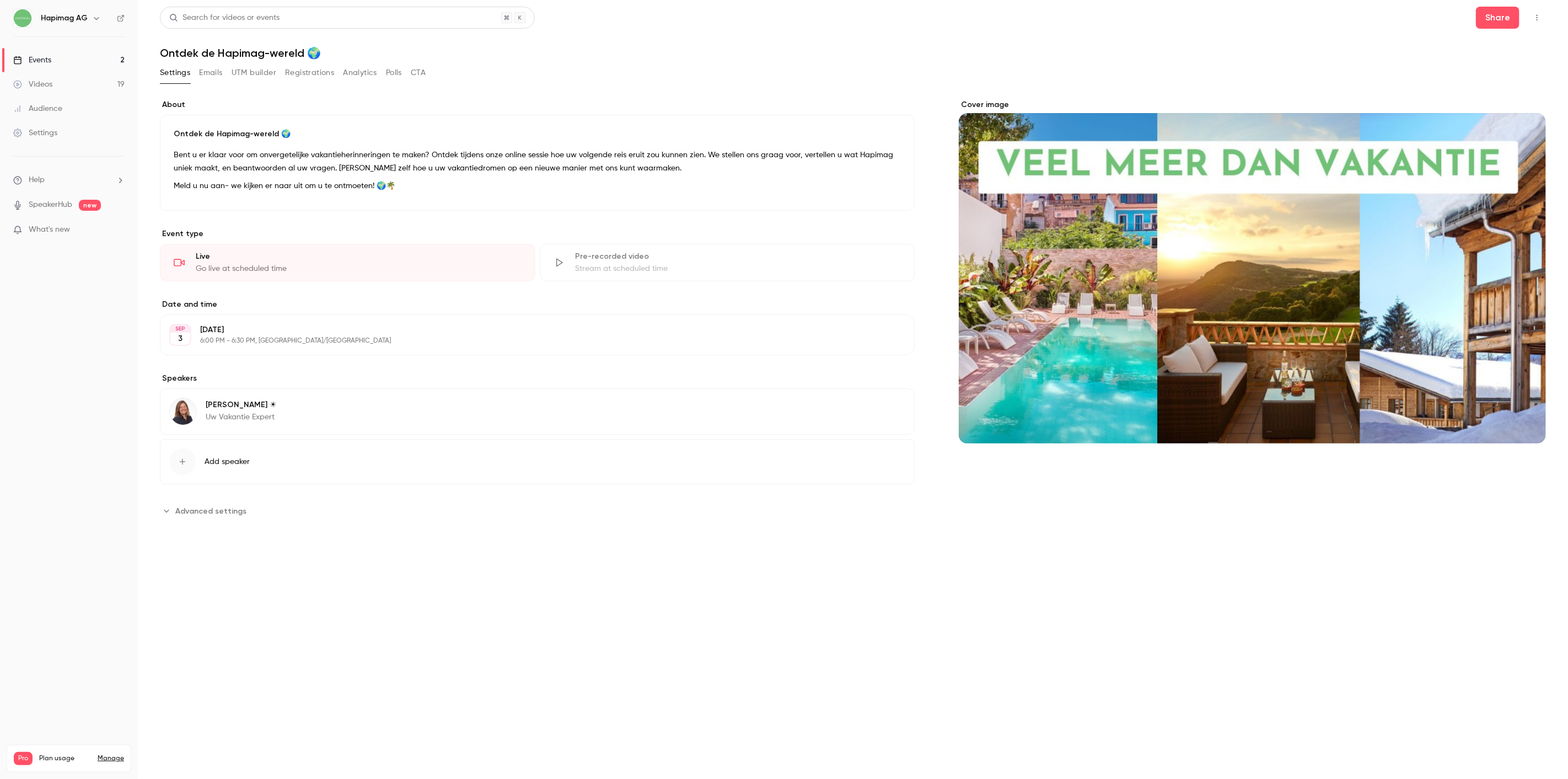
click at [68, 50] on link "Events 2" at bounding box center [69, 59] width 138 height 24
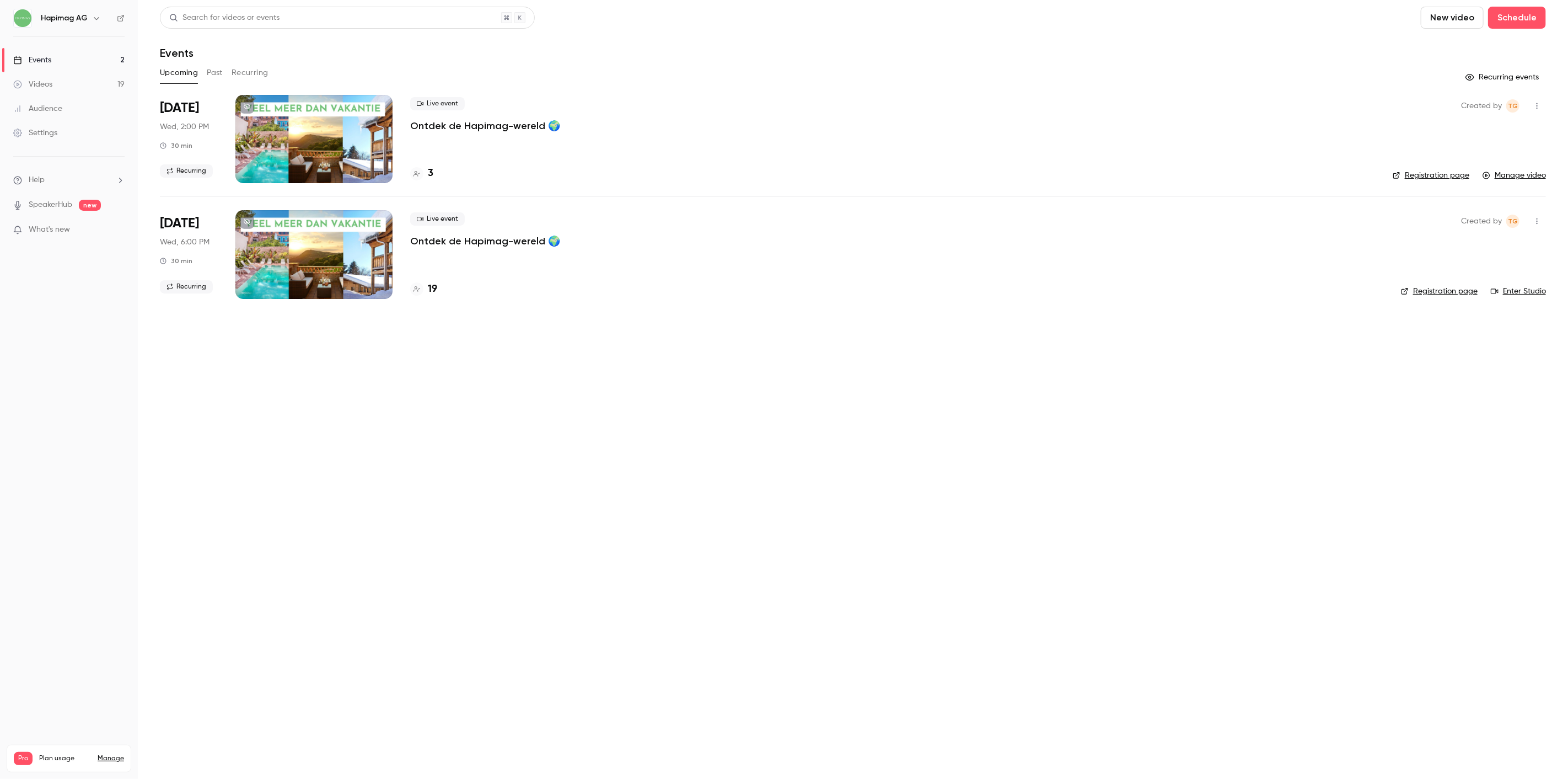
click at [1519, 290] on link "Enter Studio" at bounding box center [1518, 291] width 55 height 11
click at [441, 326] on main "Search for videos or events New video Schedule Events Upcoming Past Recurring R…" at bounding box center [853, 390] width 1431 height 779
click at [497, 120] on p "Ontdek de Hapimag-wereld 🌍" at bounding box center [485, 125] width 150 height 13
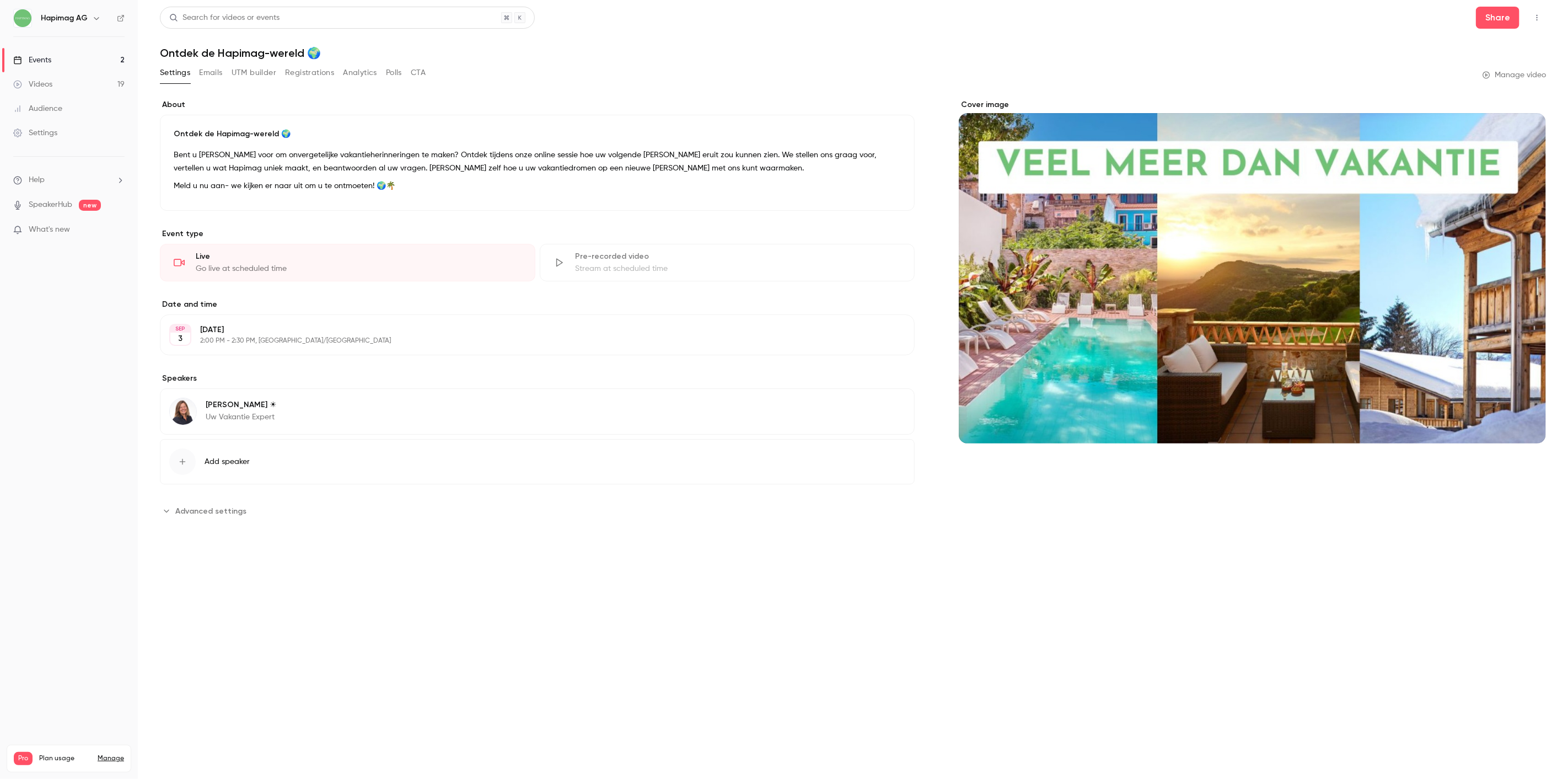
click at [321, 71] on button "Registrations" at bounding box center [310, 72] width 49 height 18
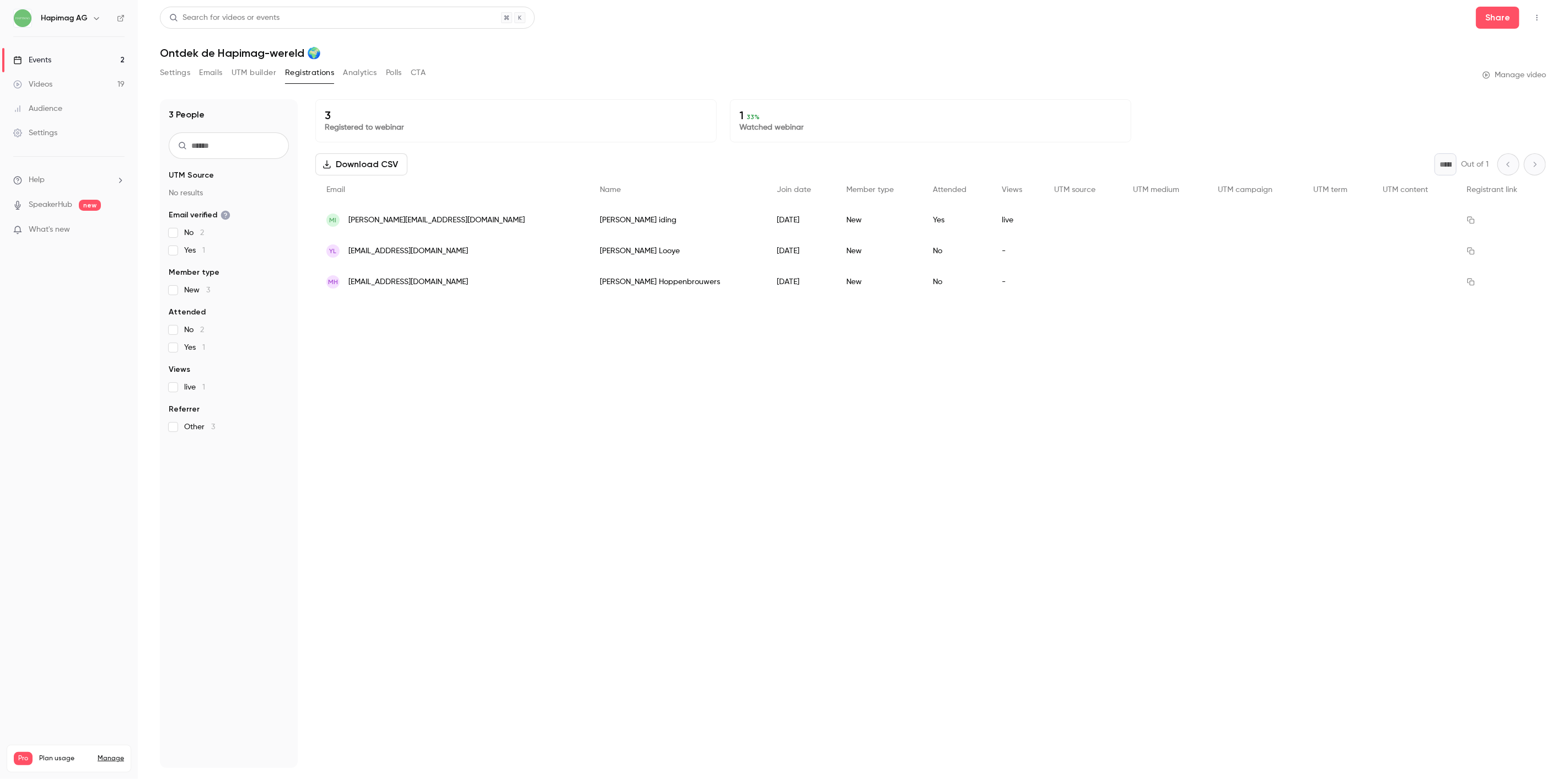
click at [306, 72] on button "Registrations" at bounding box center [310, 72] width 49 height 18
click at [378, 169] on button "Download CSV" at bounding box center [362, 165] width 92 height 22
drag, startPoint x: 351, startPoint y: 81, endPoint x: 350, endPoint y: 89, distance: 8.1
click at [351, 81] on button "Analytics" at bounding box center [360, 72] width 34 height 18
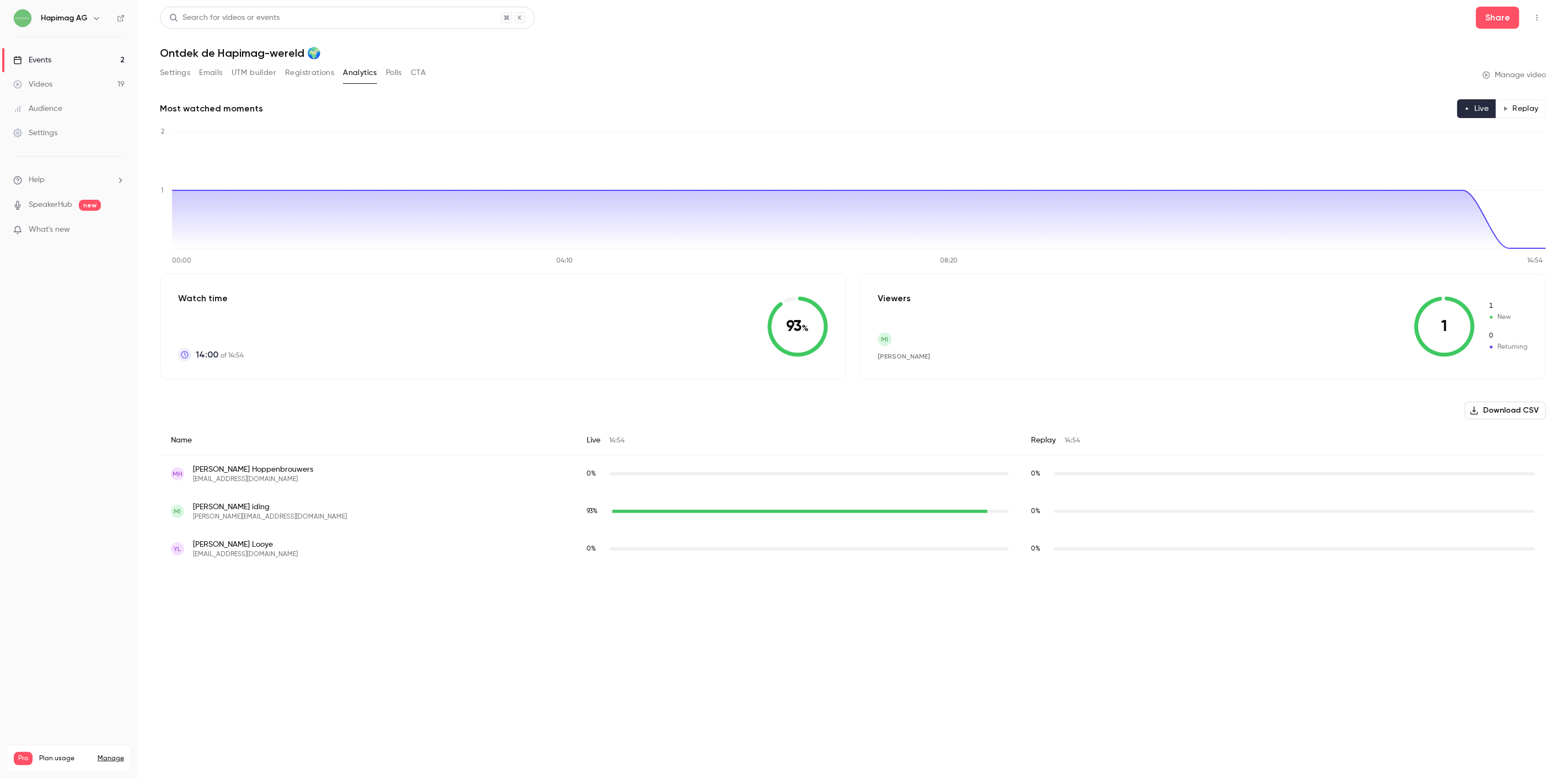
click at [1149, 671] on main "Search for videos or events Share Ontdek de Hapimag-wereld 🌍 Settings Emails UT…" at bounding box center [853, 390] width 1431 height 779
click at [1523, 404] on button "Download CSV" at bounding box center [1505, 410] width 81 height 18
drag, startPoint x: 20, startPoint y: 92, endPoint x: 33, endPoint y: 103, distance: 17.0
click at [22, 92] on link "Videos 19" at bounding box center [69, 84] width 138 height 24
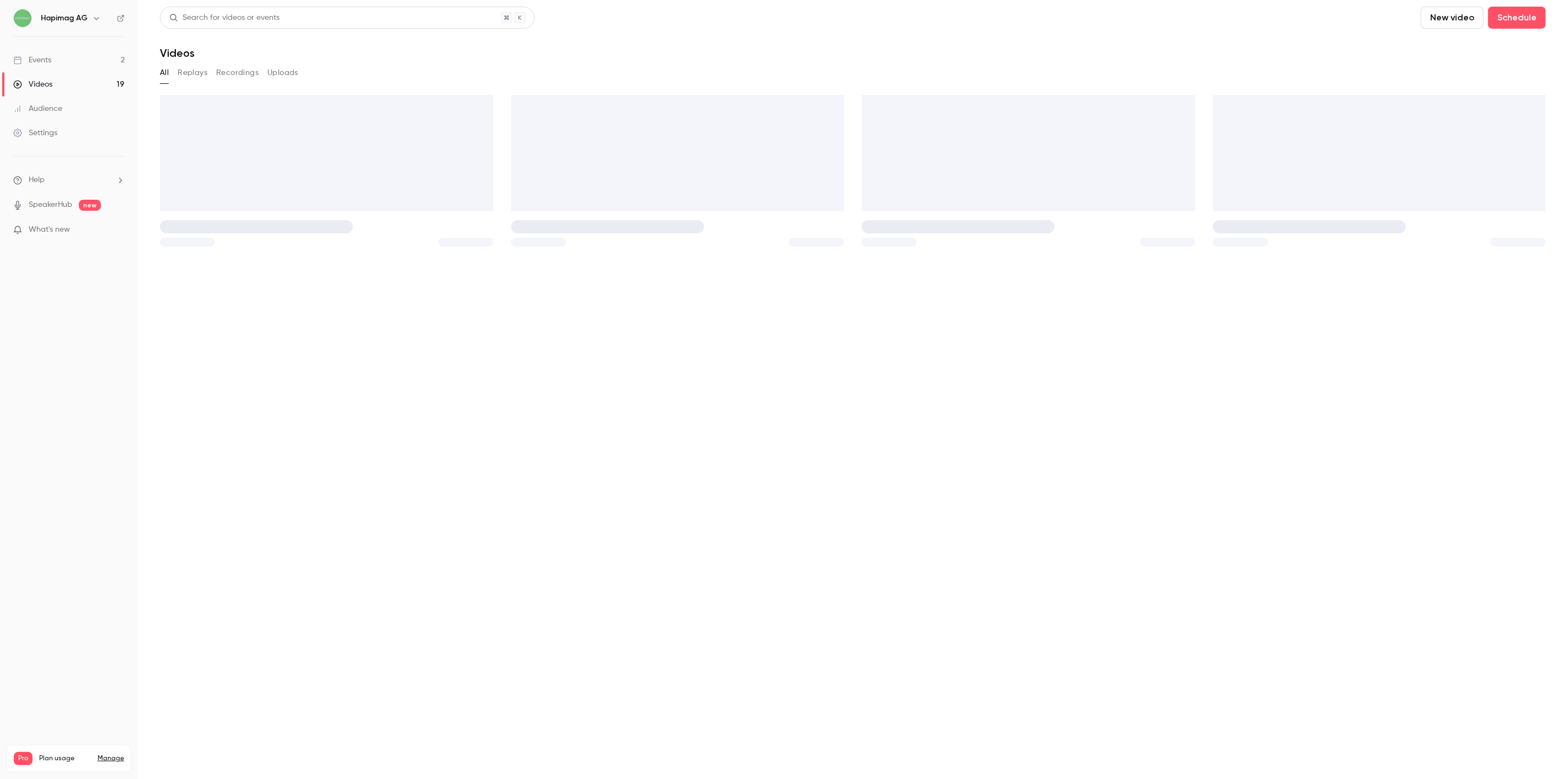
click at [48, 105] on div "Audience" at bounding box center [37, 109] width 49 height 11
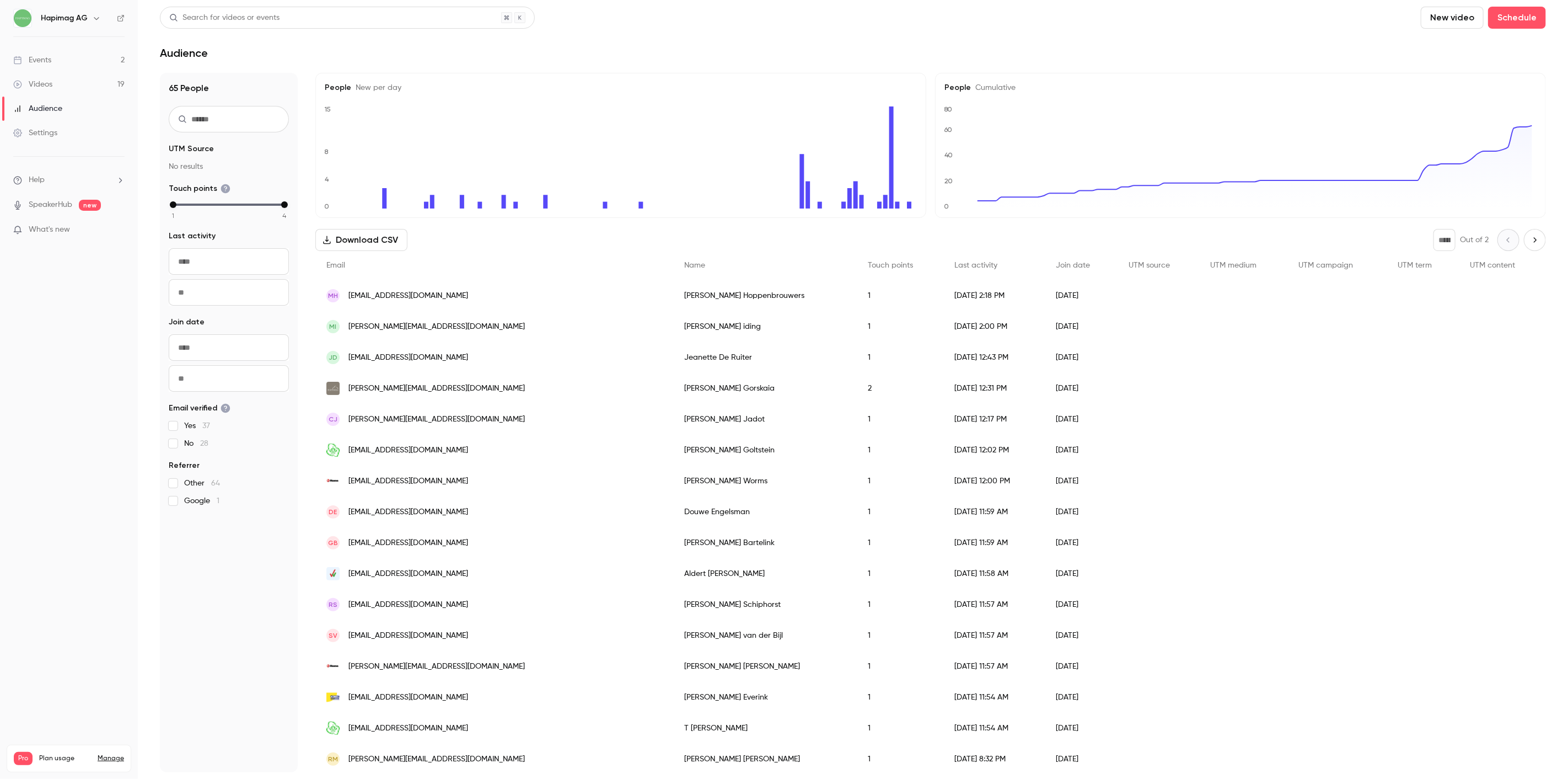
click at [53, 86] on link "Videos 19" at bounding box center [69, 84] width 138 height 24
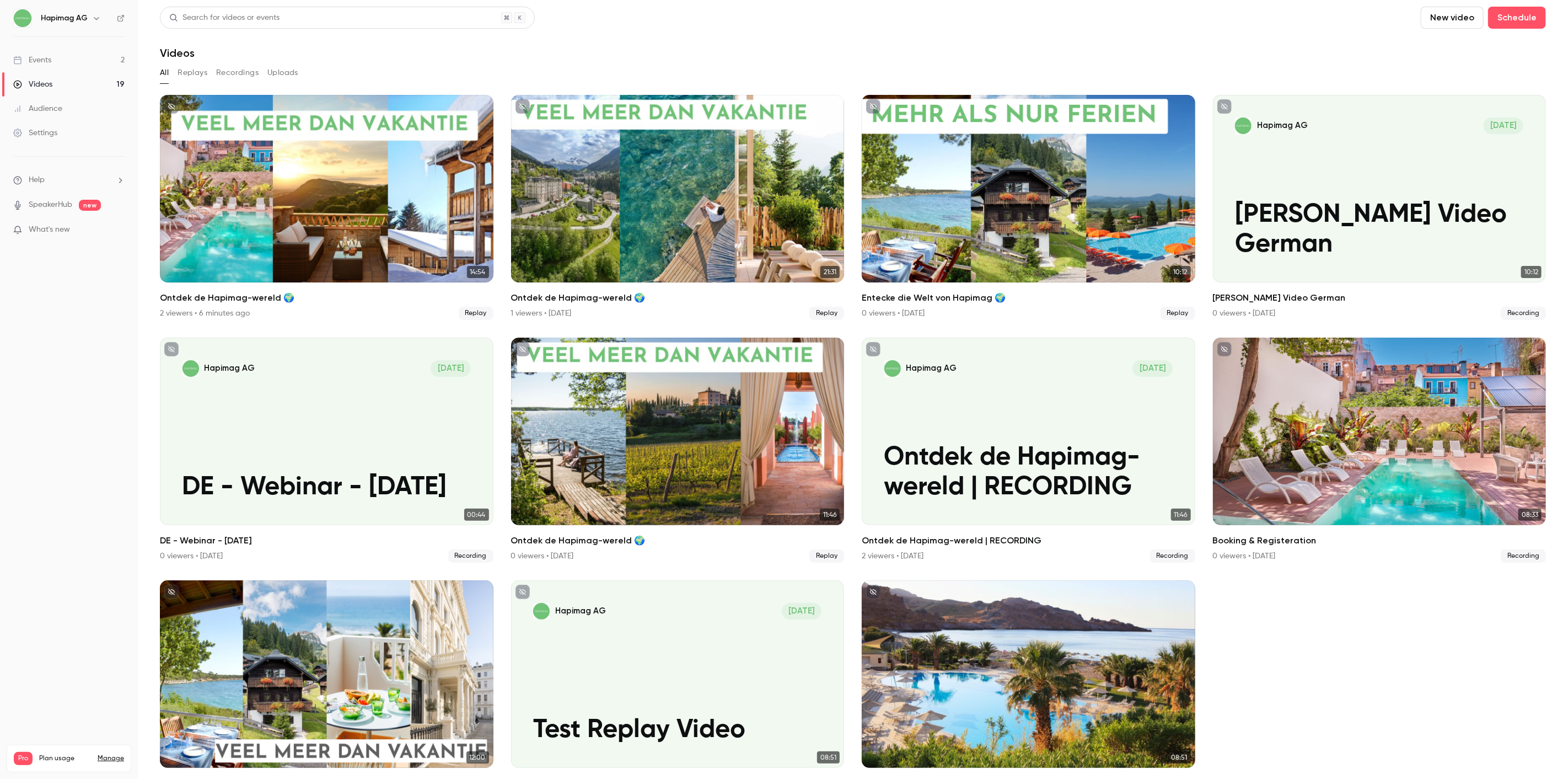
click at [46, 73] on link "Videos 19" at bounding box center [69, 84] width 138 height 24
click at [46, 67] on link "Events 2" at bounding box center [69, 59] width 138 height 24
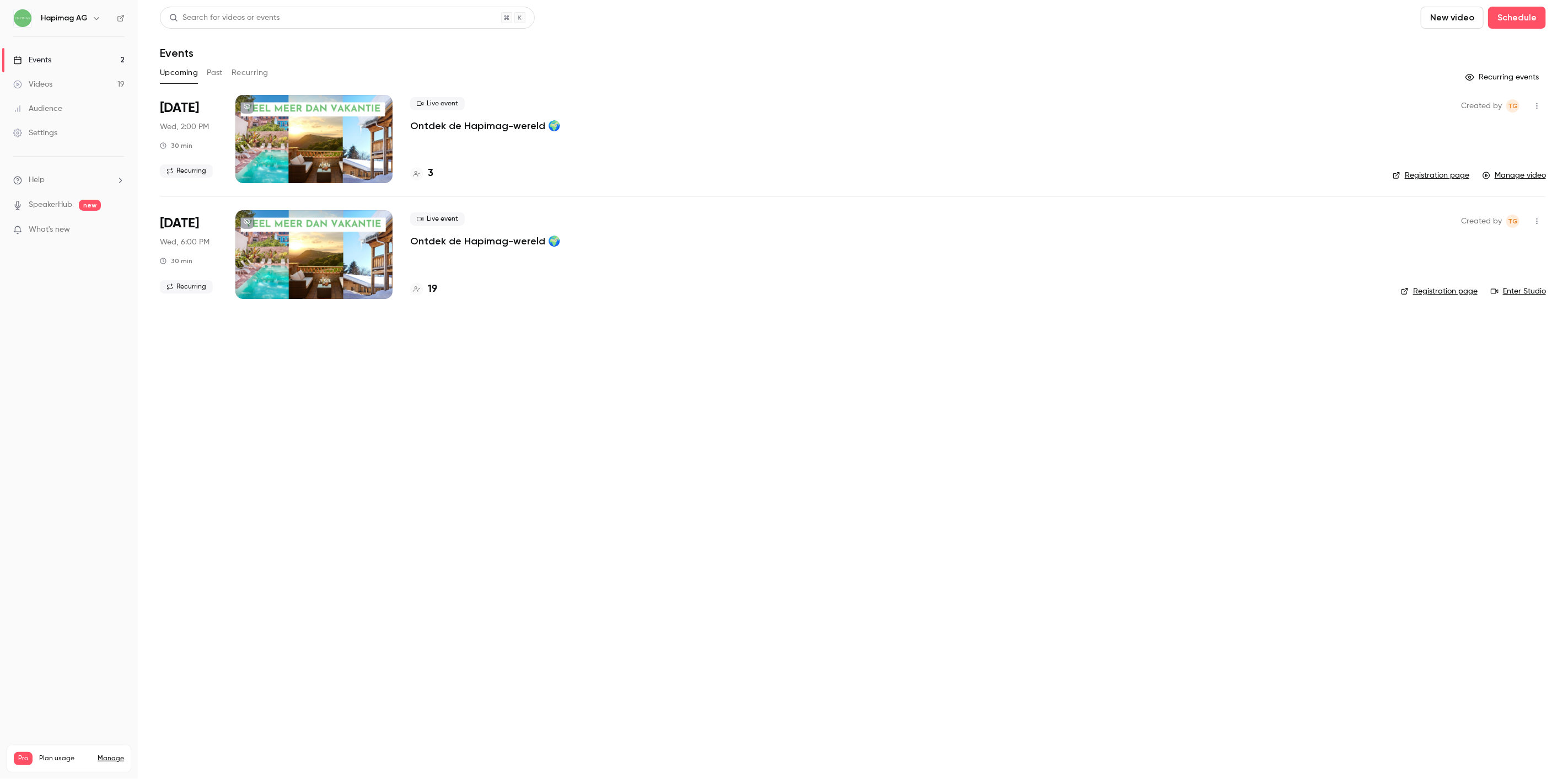
click at [495, 220] on div "Live event Ontdek de Hapimag-wereld 🌍" at bounding box center [897, 230] width 973 height 35
click at [492, 243] on p "Ontdek de Hapimag-wereld 🌍" at bounding box center [485, 241] width 150 height 13
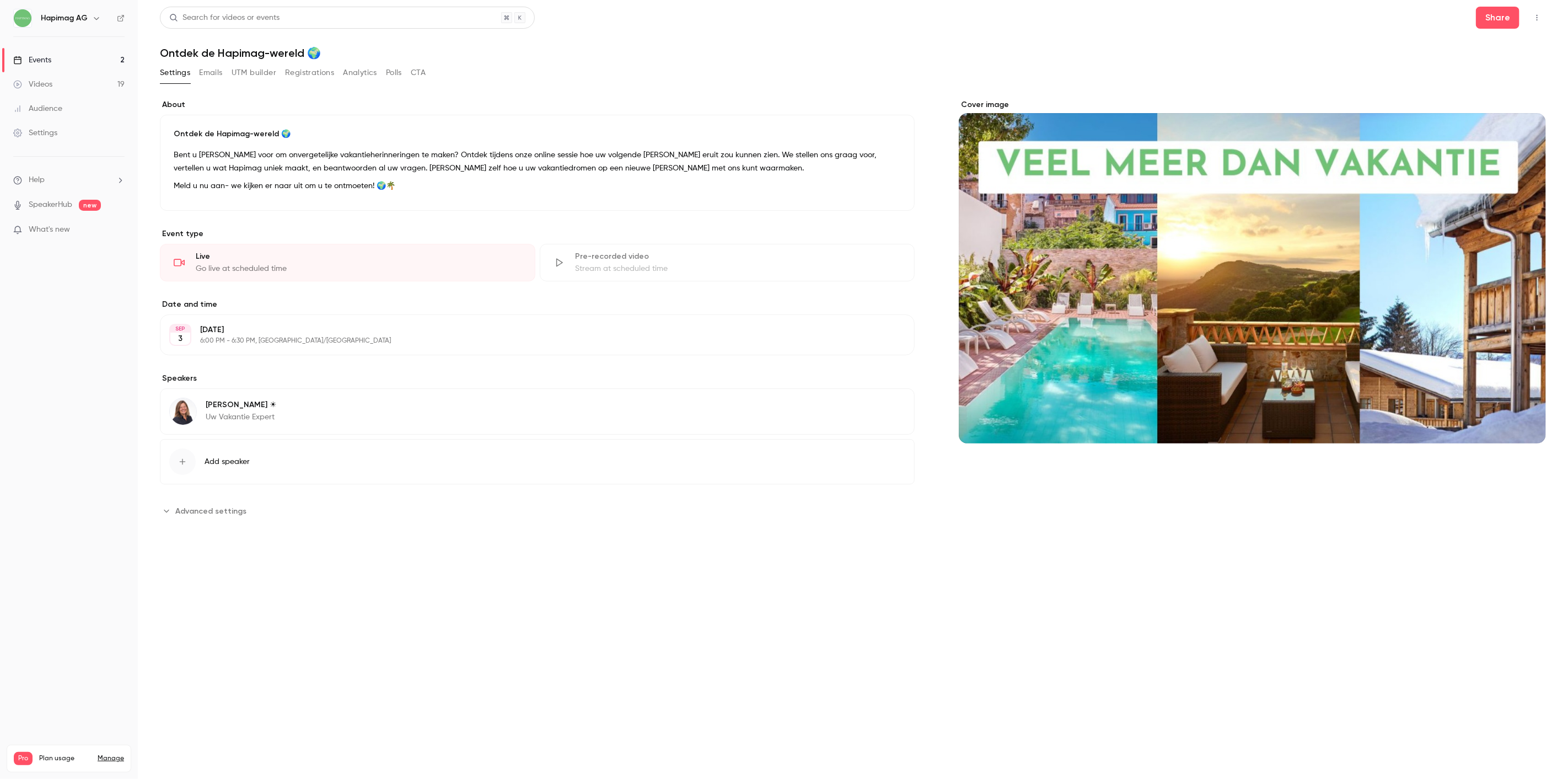
click at [292, 73] on button "Registrations" at bounding box center [310, 72] width 49 height 18
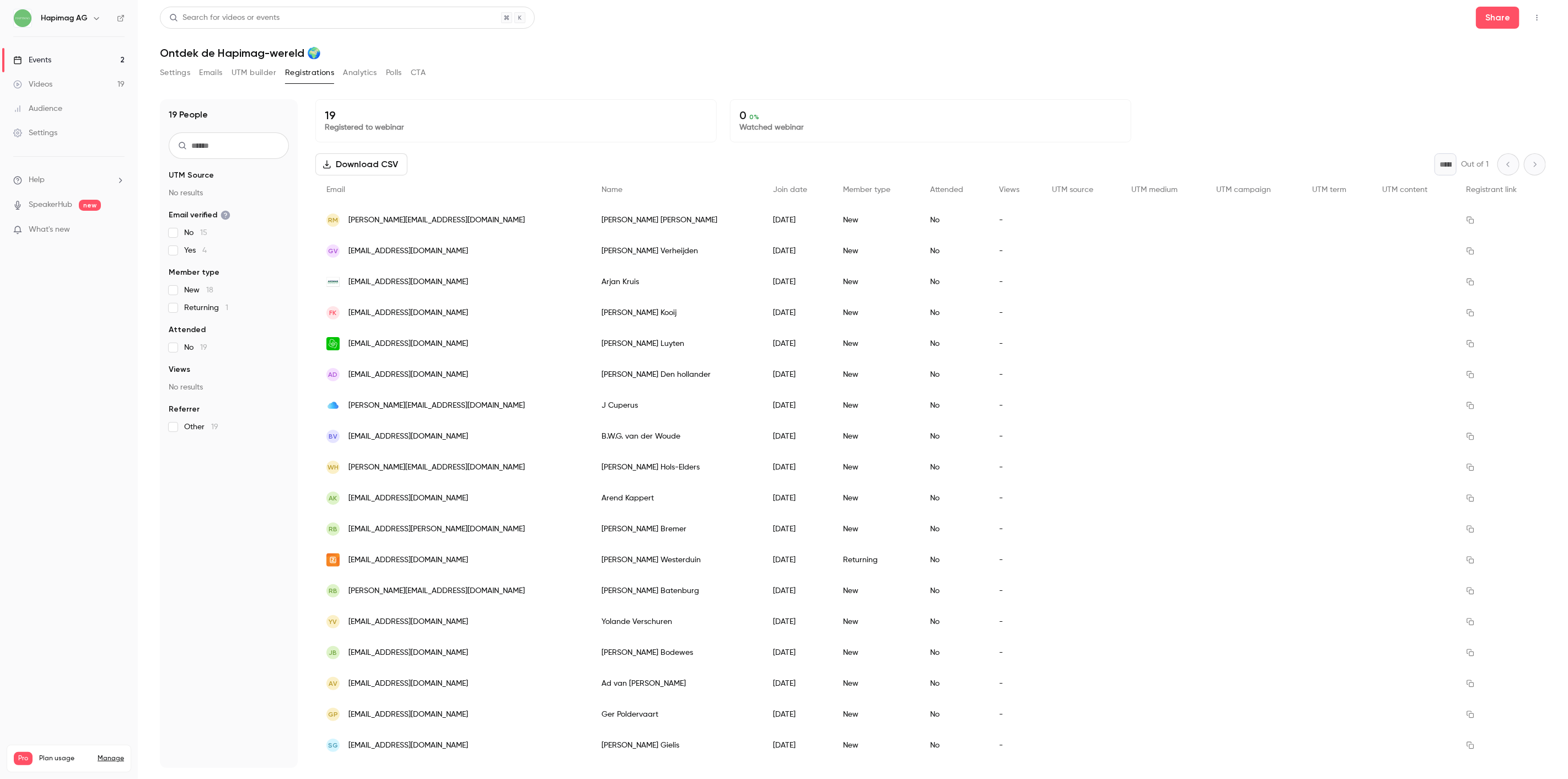
click at [50, 54] on link "Events 2" at bounding box center [69, 59] width 138 height 24
